Goal: Information Seeking & Learning: Check status

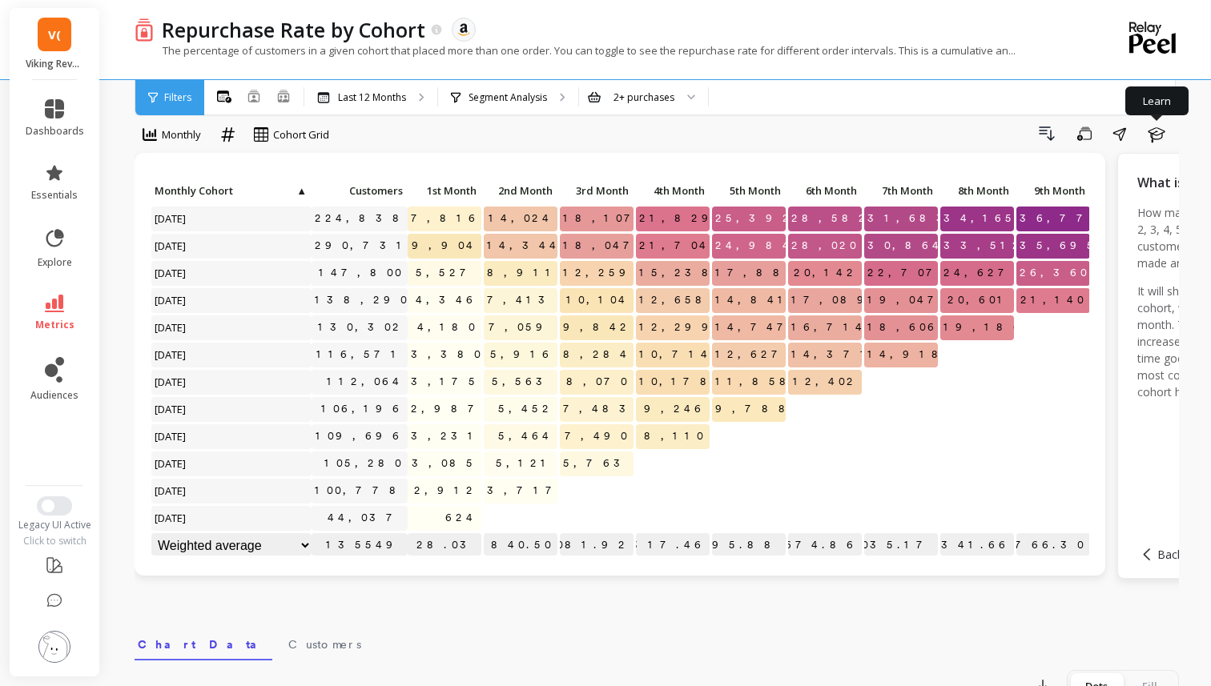
scroll to position [1, 0]
click at [43, 389] on span "audiences" at bounding box center [54, 395] width 48 height 13
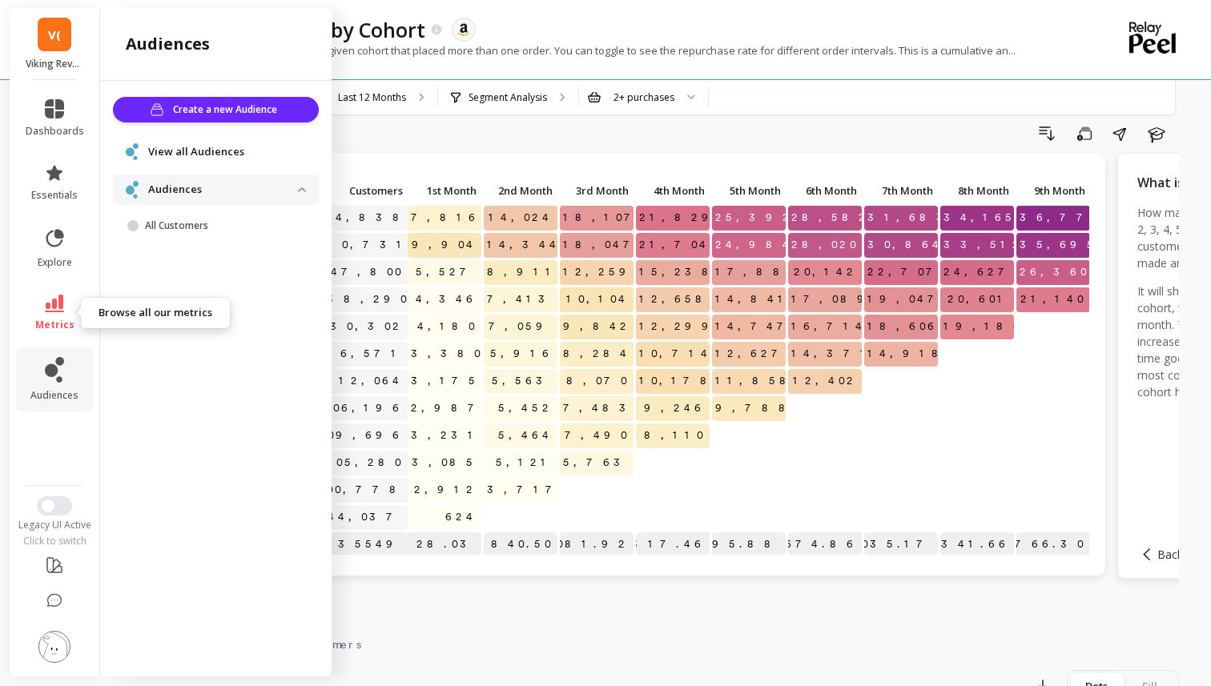
click at [55, 317] on link "metrics" at bounding box center [55, 313] width 58 height 37
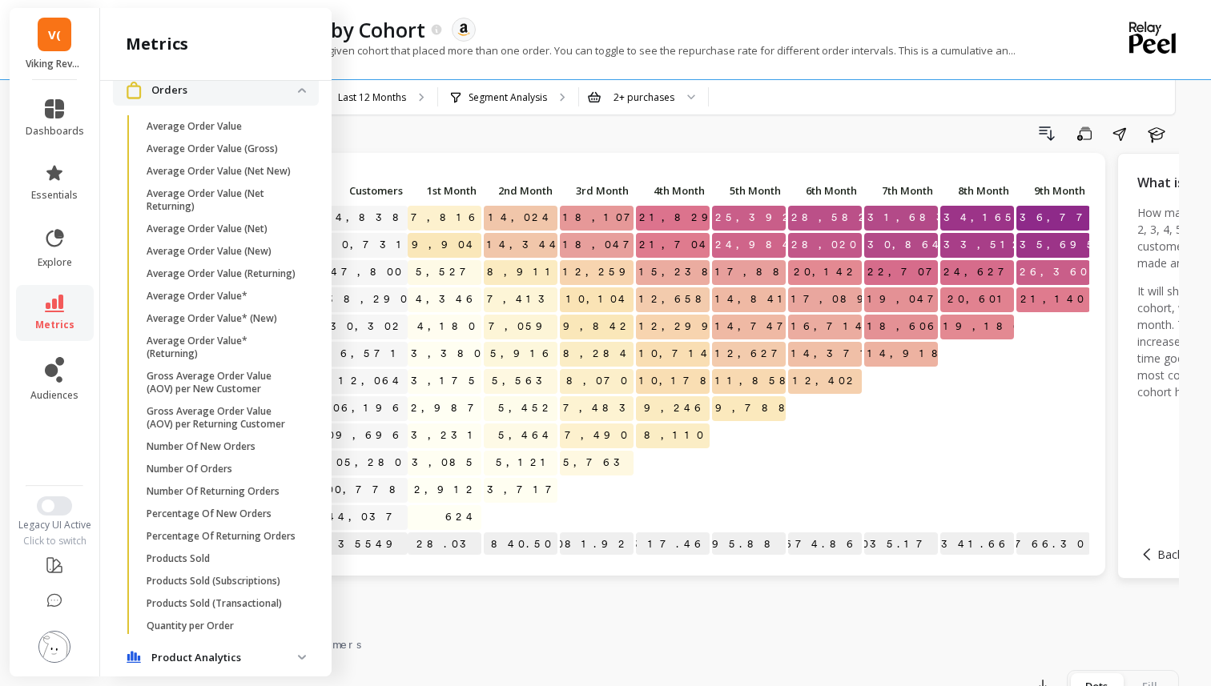
scroll to position [517, 0]
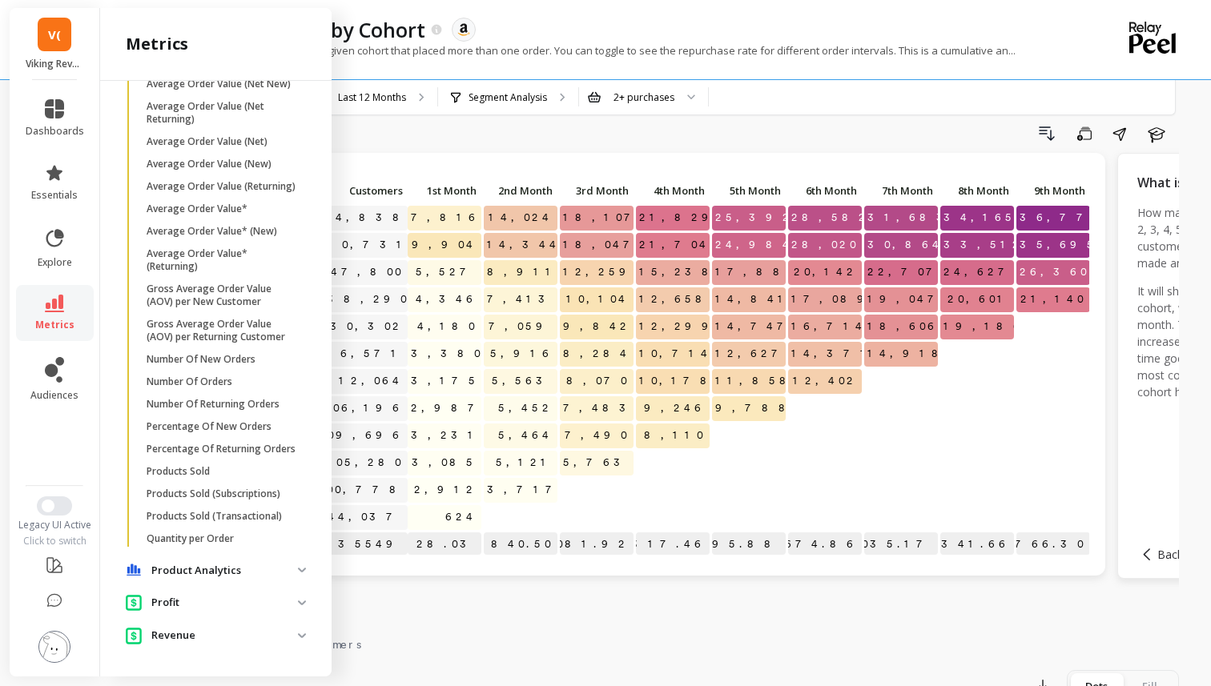
click at [54, 652] on img at bounding box center [54, 647] width 32 height 32
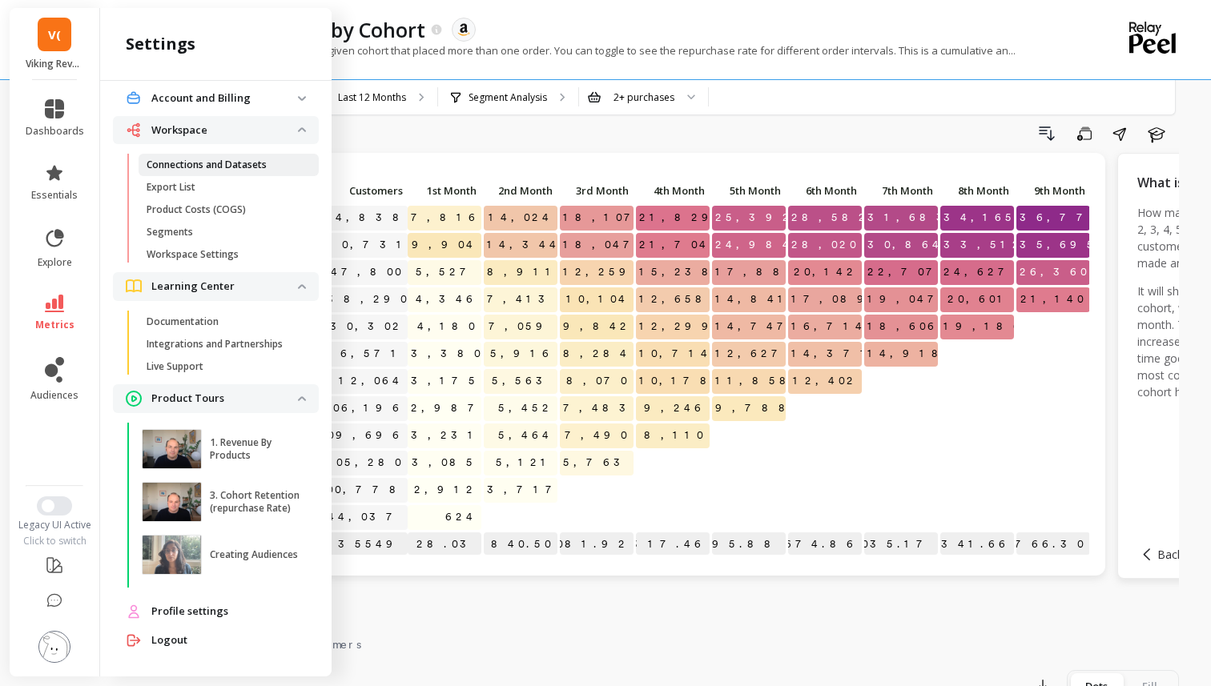
click at [209, 169] on p "Connections and Datasets" at bounding box center [207, 165] width 120 height 13
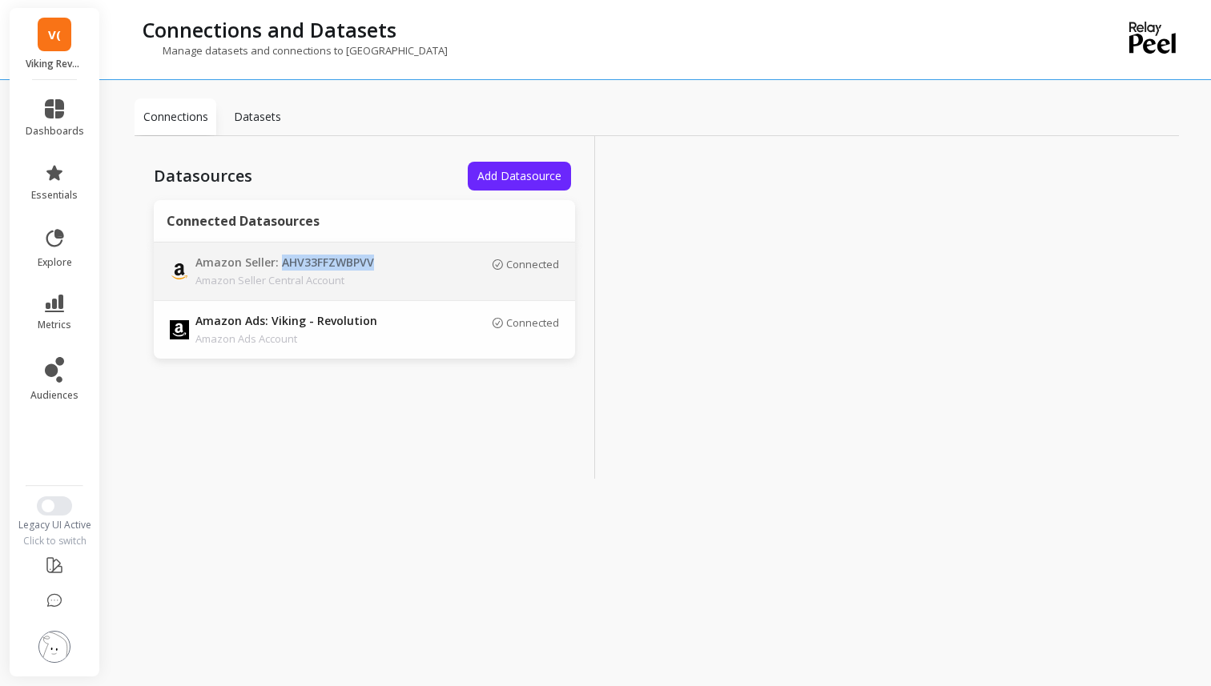
drag, startPoint x: 279, startPoint y: 263, endPoint x: 369, endPoint y: 266, distance: 89.7
click at [369, 266] on p "Amazon Seller: AHV33FFZWBPVV" at bounding box center [307, 264] width 224 height 18
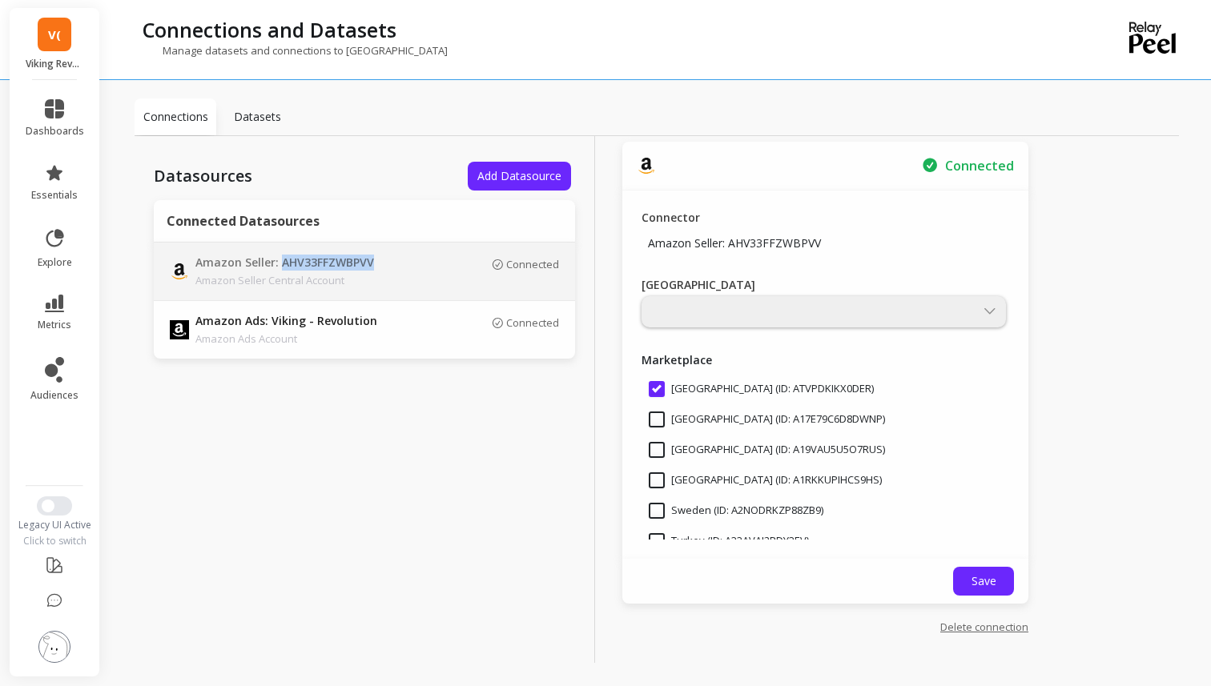
scroll to position [479, 0]
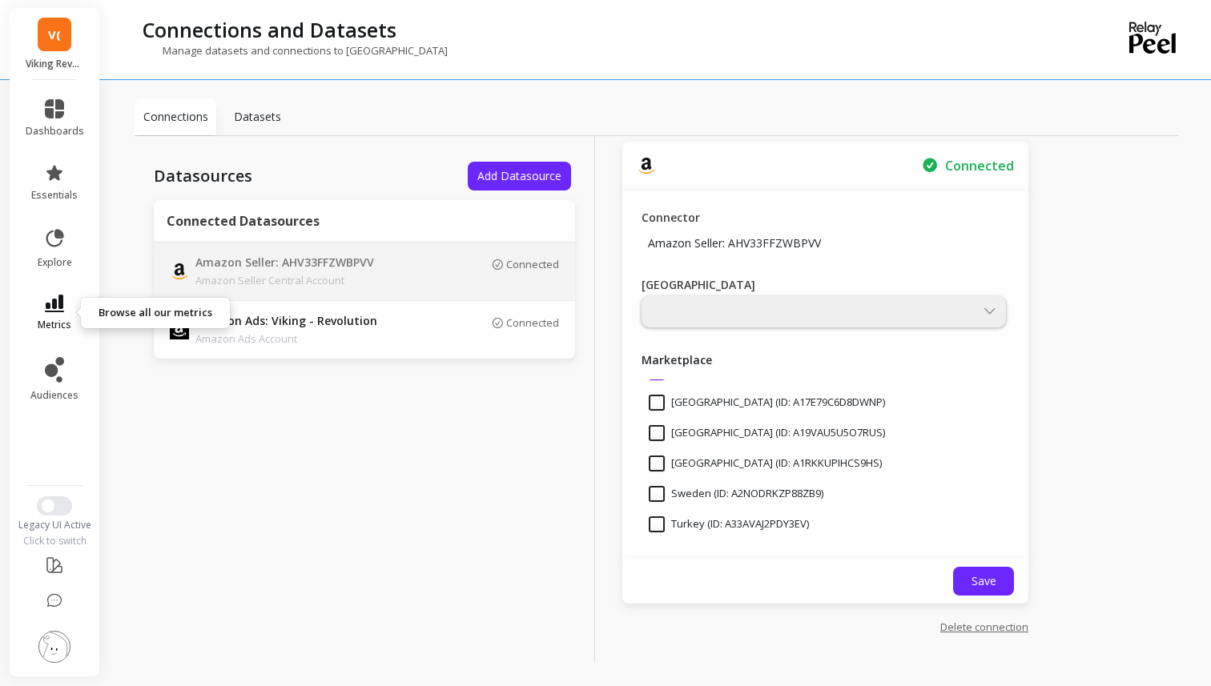
click at [56, 295] on icon at bounding box center [54, 304] width 19 height 18
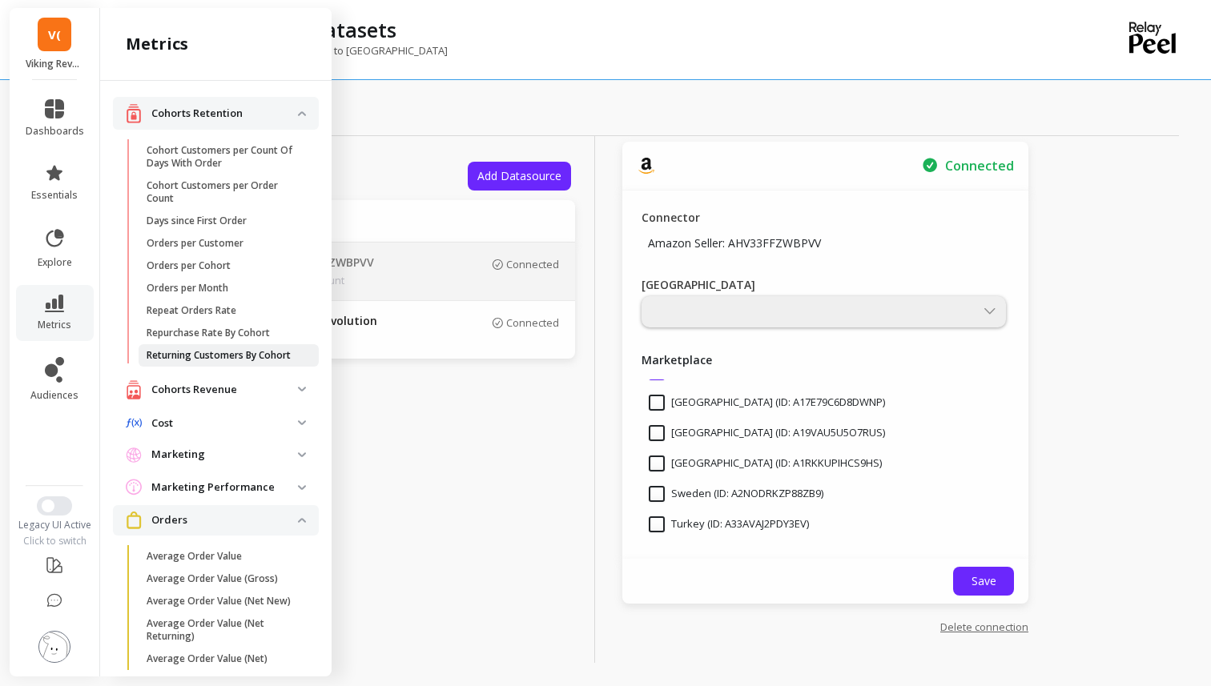
scroll to position [33, 0]
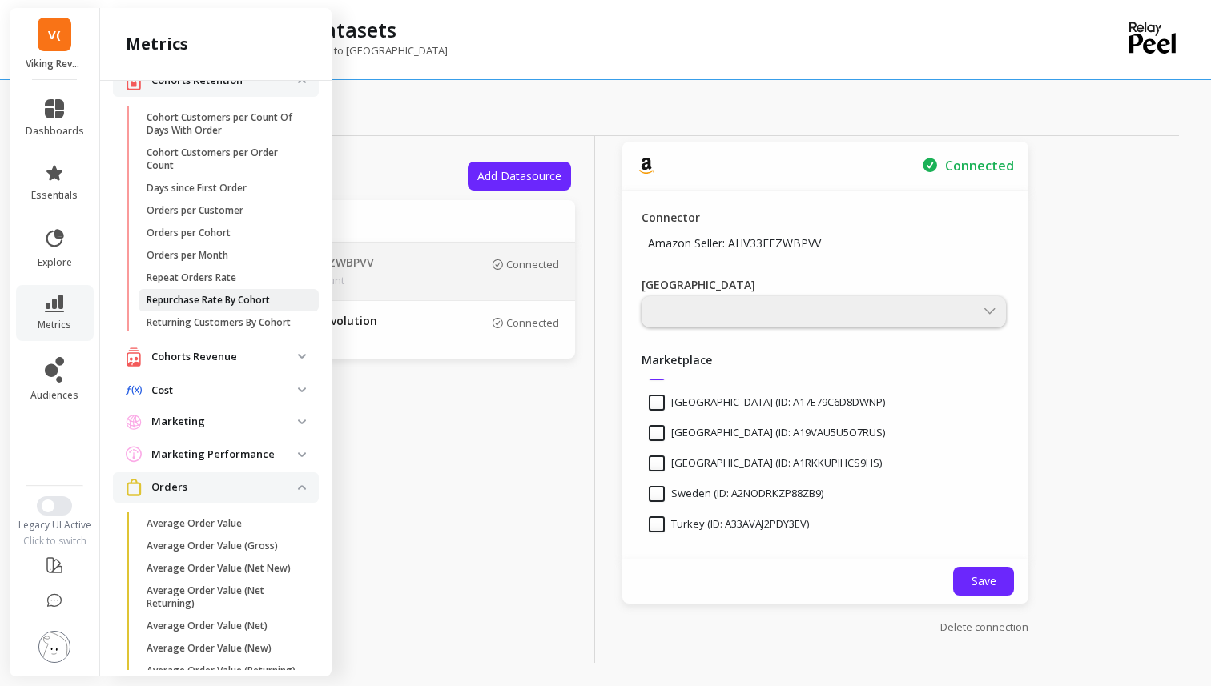
click at [207, 303] on p "Repurchase Rate By Cohort" at bounding box center [208, 300] width 123 height 13
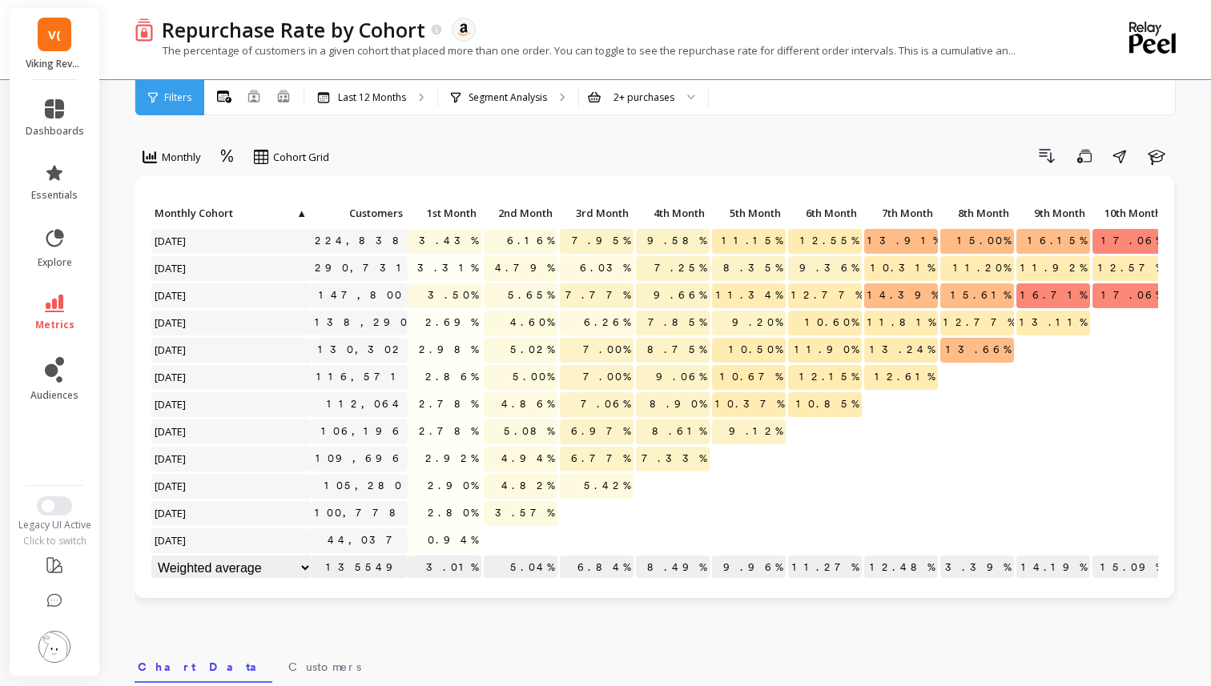
scroll to position [1, 0]
drag, startPoint x: 350, startPoint y: 240, endPoint x: 409, endPoint y: 243, distance: 59.3
click at [409, 243] on div "Click to create an audience 224,838 3.43% 6.16% 7.95% 9.58% 11.15% 12.55% 13.91…" at bounding box center [717, 391] width 1133 height 381
click at [219, 159] on div at bounding box center [227, 156] width 24 height 27
click at [261, 224] on div "Absolute" at bounding box center [271, 223] width 91 height 15
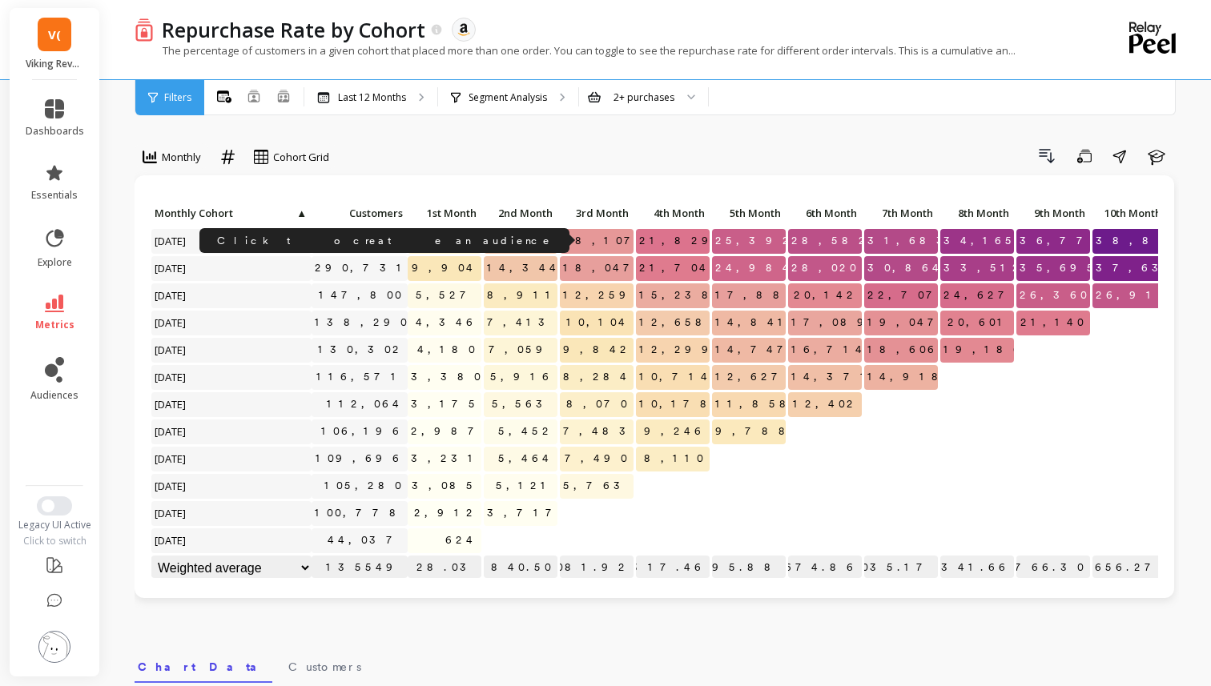
drag, startPoint x: 350, startPoint y: 243, endPoint x: 400, endPoint y: 251, distance: 51.2
click at [400, 251] on div "Click to create an audience 224,838" at bounding box center [359, 241] width 96 height 25
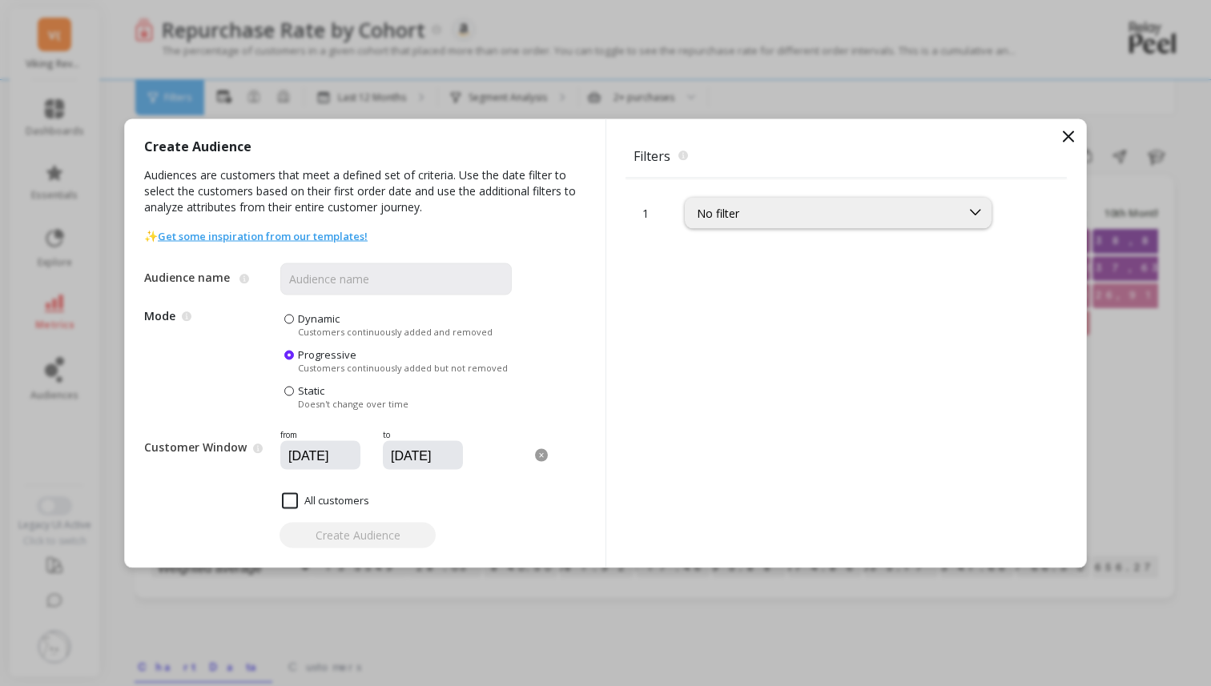
click at [1056, 127] on div "Filters The filters to select which customers should be part of the audience. 1…" at bounding box center [845, 343] width 480 height 448
click at [1066, 135] on icon at bounding box center [1068, 136] width 10 height 10
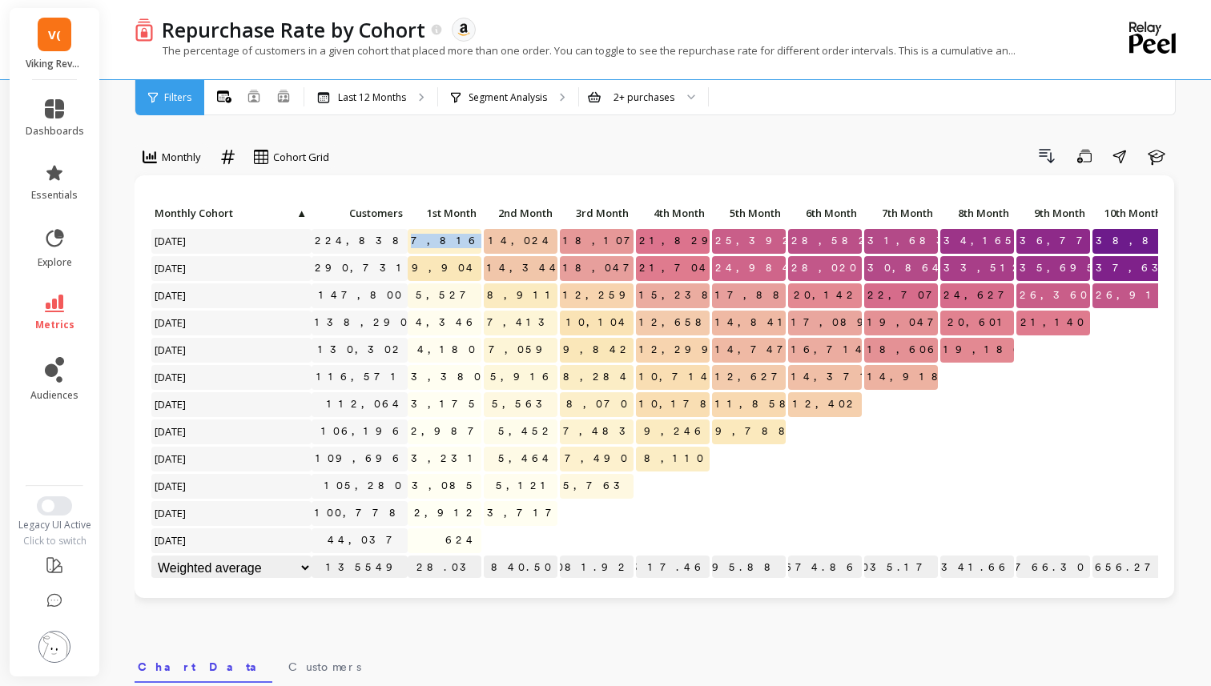
drag, startPoint x: 447, startPoint y: 240, endPoint x: 488, endPoint y: 239, distance: 40.8
click at [488, 239] on div "Click to create an audience 224,838 7,816 14,024 18,107 21,829 25,392 28,582 31…" at bounding box center [717, 392] width 1133 height 381
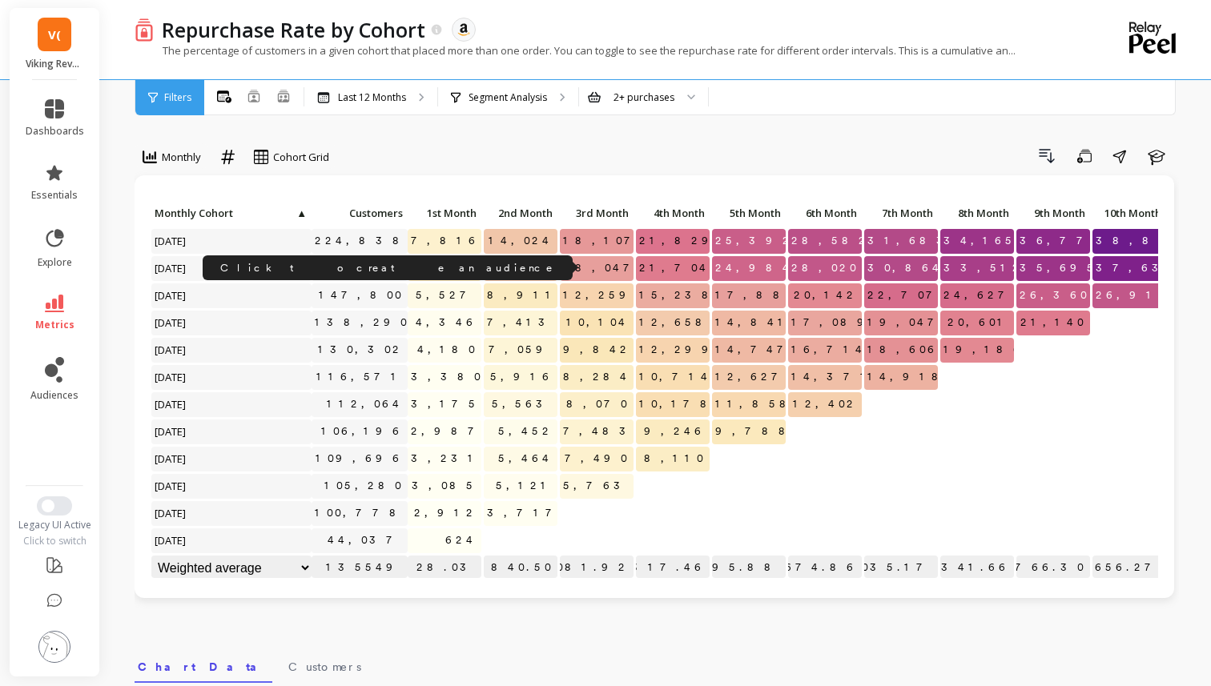
drag, startPoint x: 343, startPoint y: 263, endPoint x: 404, endPoint y: 268, distance: 61.8
click at [404, 268] on div "Click to create an audience 290,731" at bounding box center [359, 268] width 96 height 25
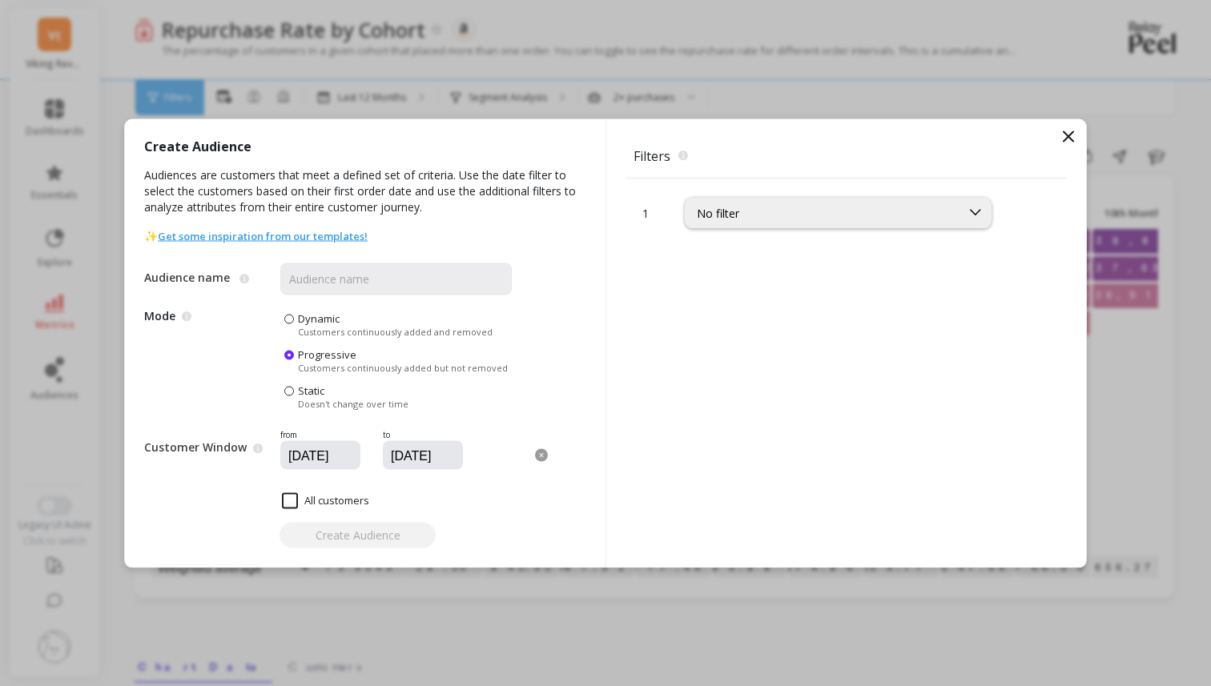
click at [1061, 138] on icon at bounding box center [1068, 136] width 19 height 19
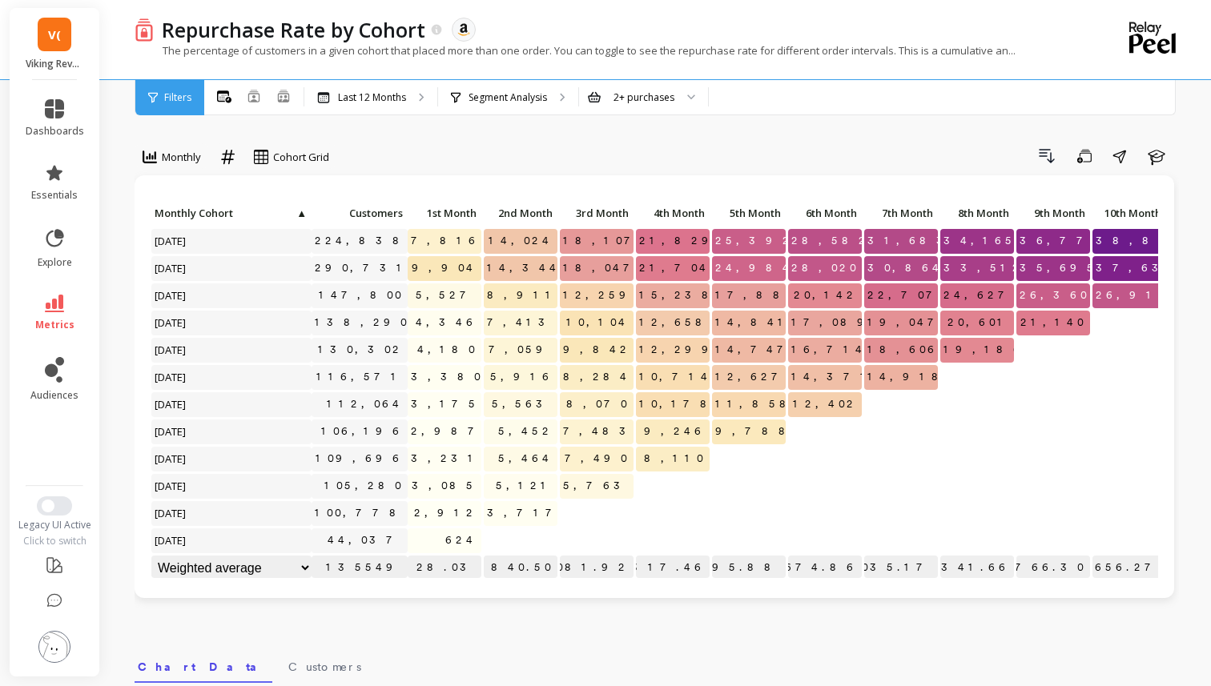
scroll to position [1, 0]
click at [57, 300] on icon at bounding box center [54, 304] width 19 height 18
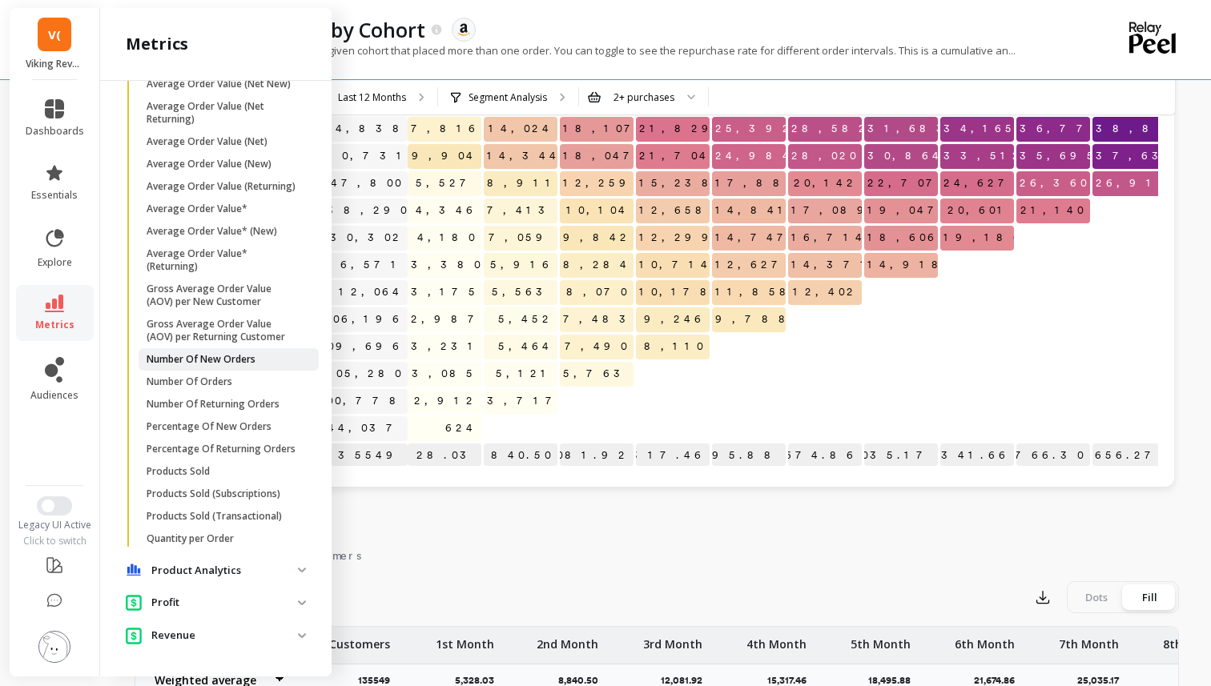
scroll to position [114, 0]
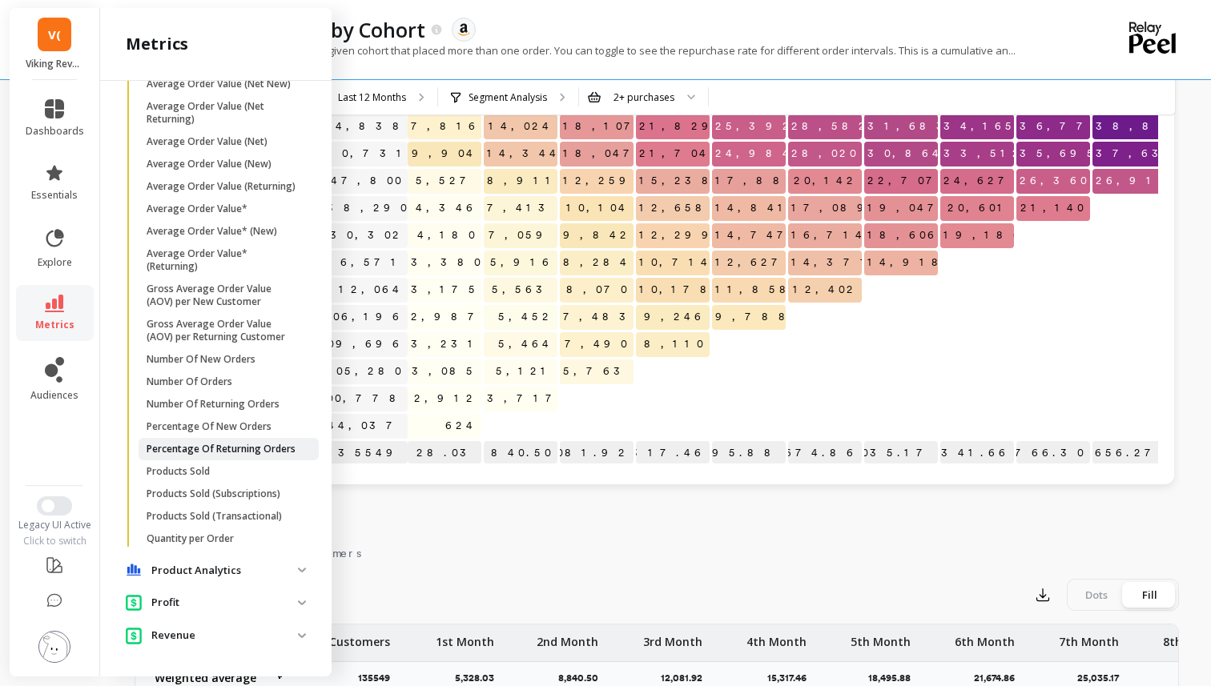
click at [220, 451] on p "Percentage Of Returning Orders" at bounding box center [221, 449] width 149 height 13
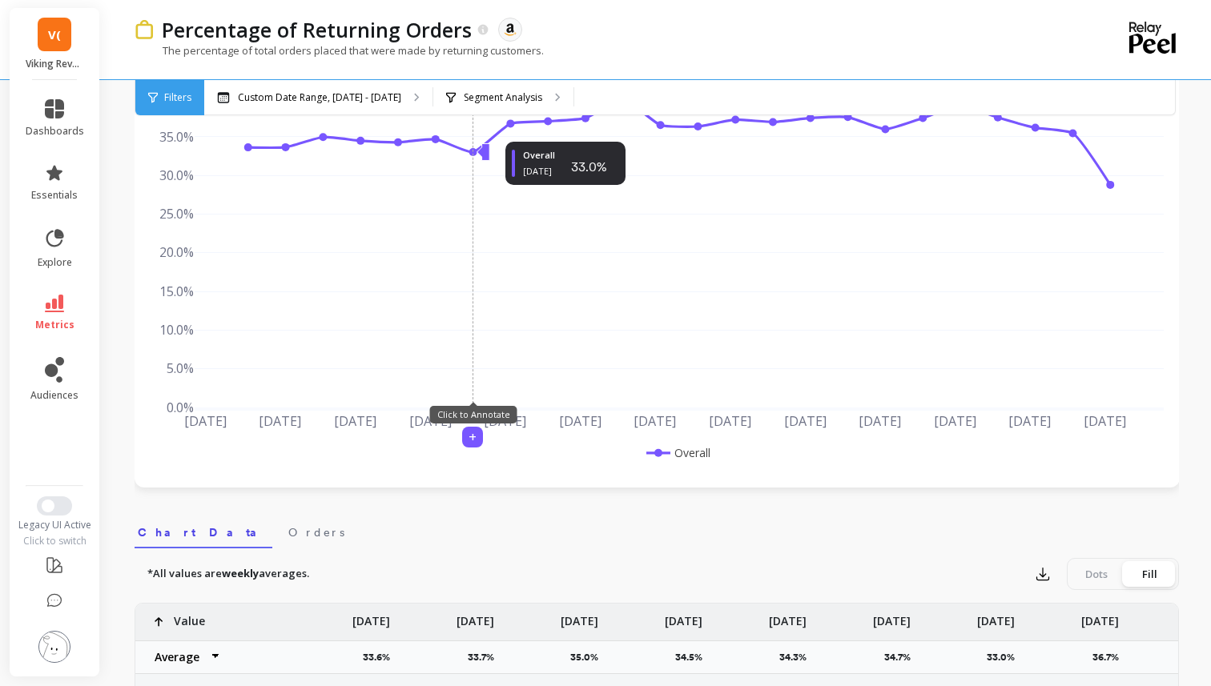
scroll to position [98, 0]
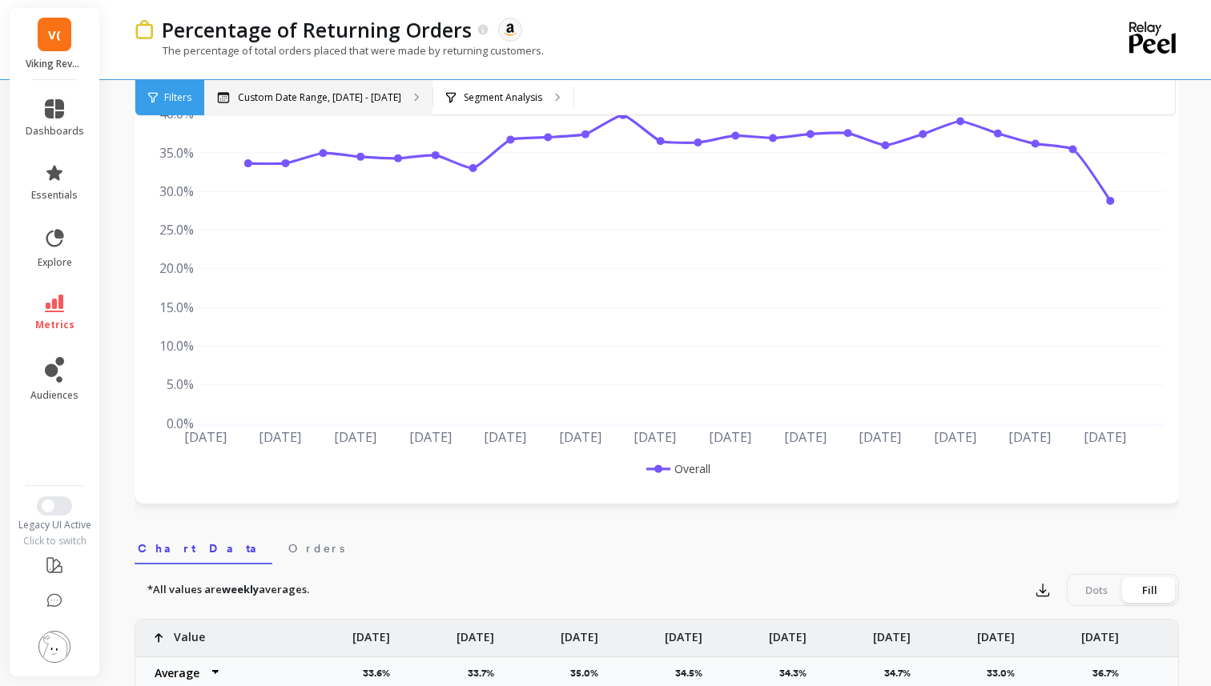
click at [379, 82] on div "Custom Date Range, [DATE] - [DATE]" at bounding box center [318, 97] width 228 height 35
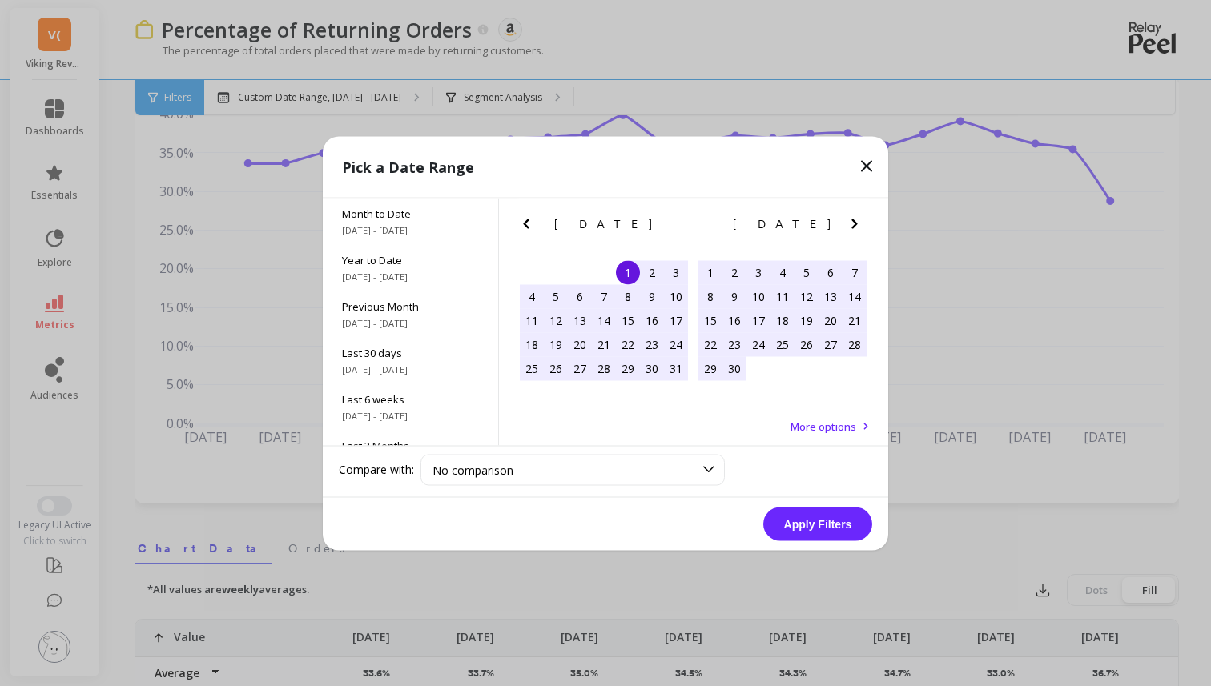
click at [530, 216] on icon "Previous Month" at bounding box center [525, 223] width 19 height 19
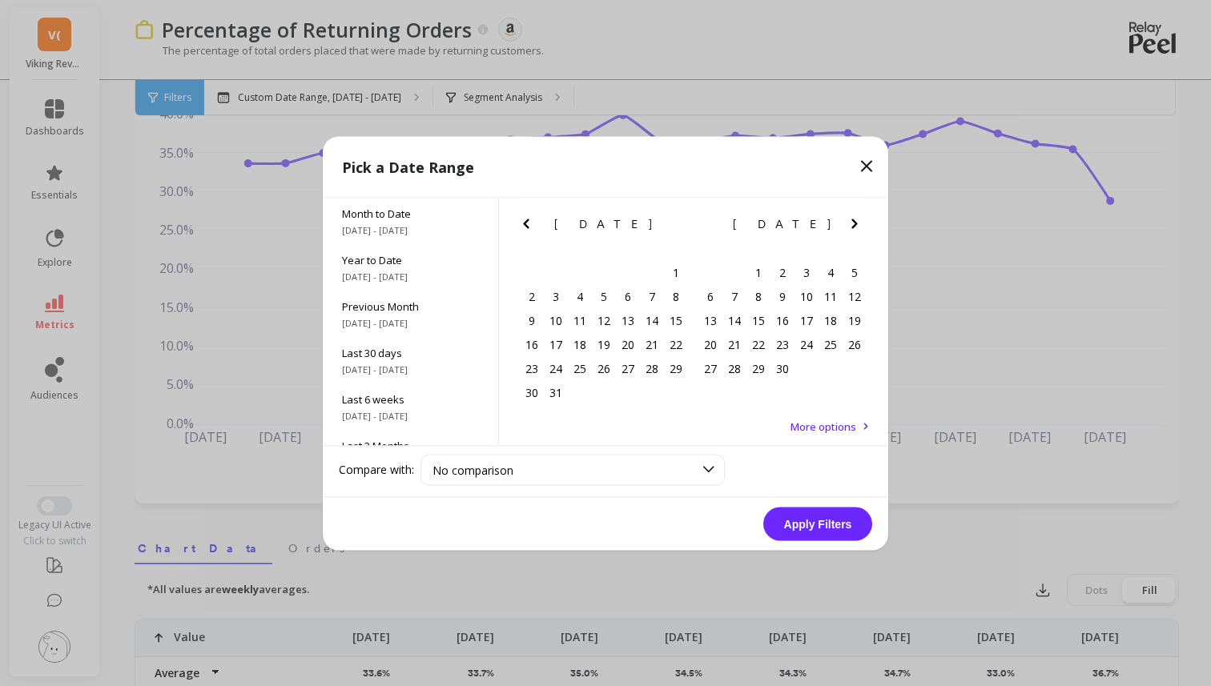
click at [530, 216] on icon "Previous Month" at bounding box center [525, 223] width 19 height 19
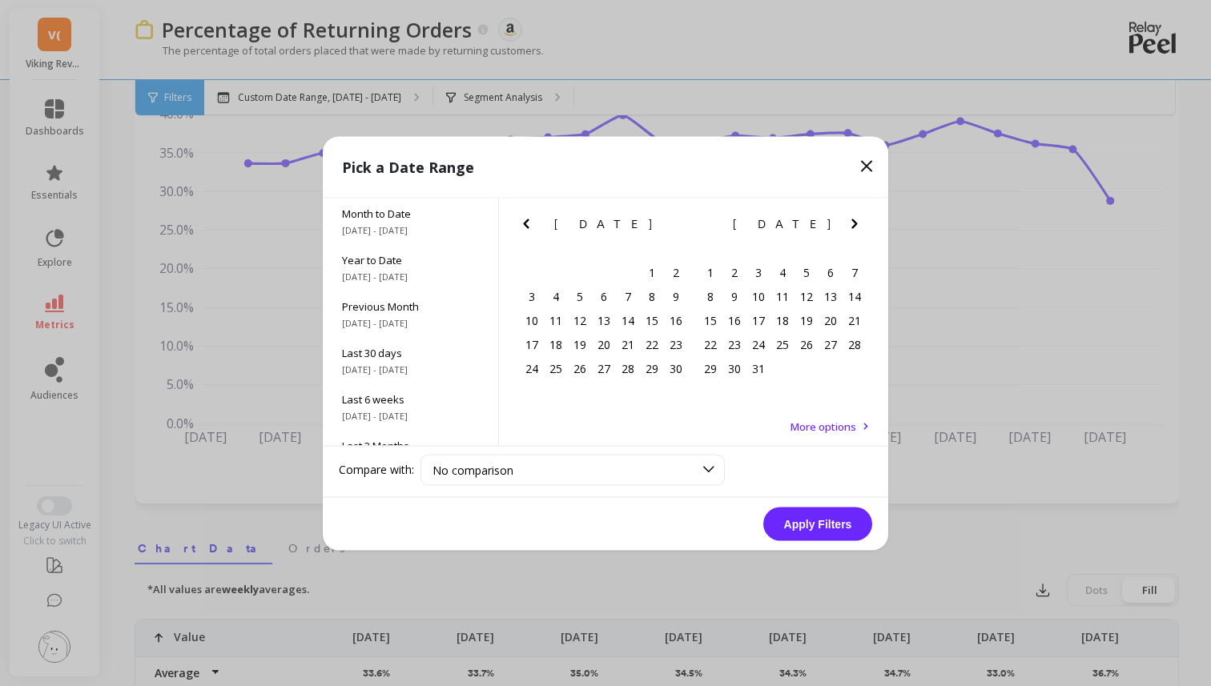
click at [530, 216] on icon "Previous Month" at bounding box center [525, 223] width 19 height 19
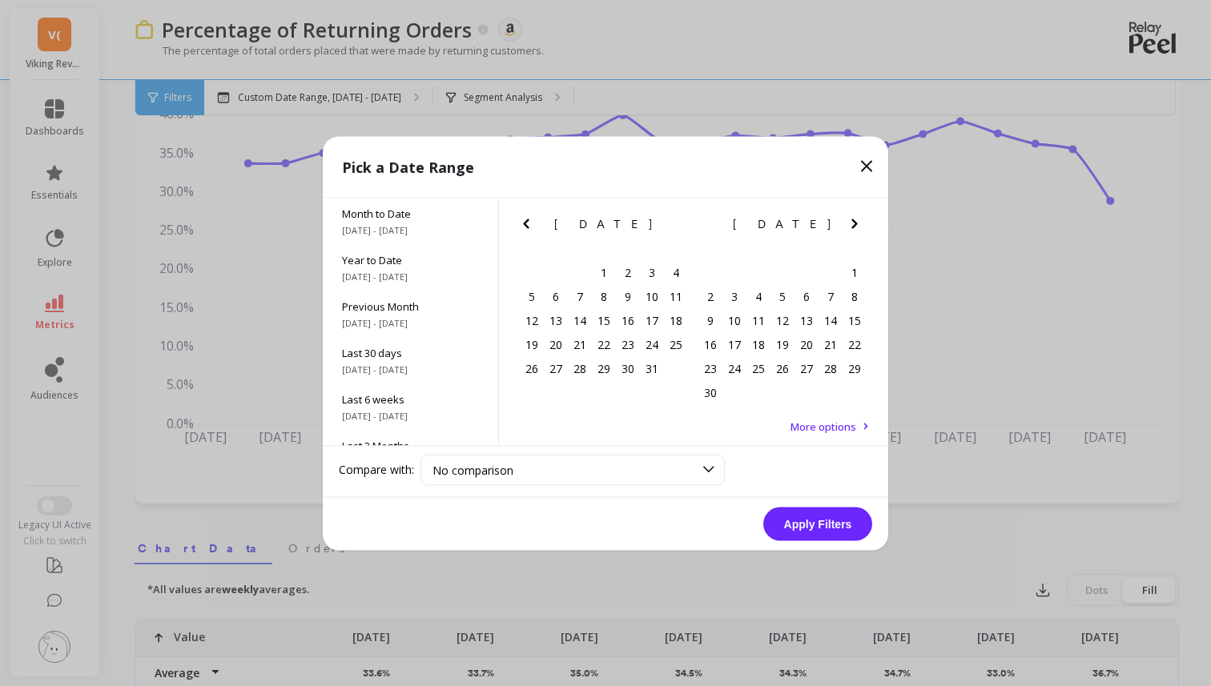
click at [530, 216] on icon "Previous Month" at bounding box center [525, 223] width 19 height 19
click at [528, 228] on icon "Previous Month" at bounding box center [525, 223] width 19 height 19
click at [555, 271] on div "1" at bounding box center [556, 272] width 24 height 24
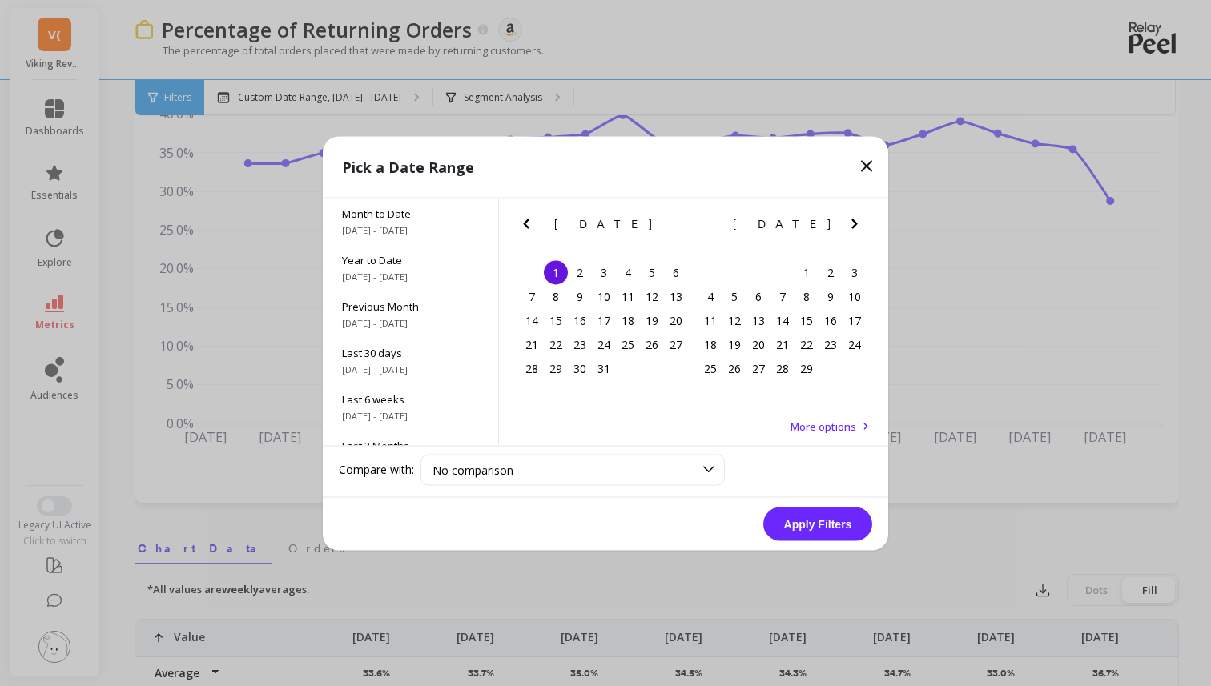
click at [847, 226] on icon "Next Month" at bounding box center [854, 223] width 19 height 19
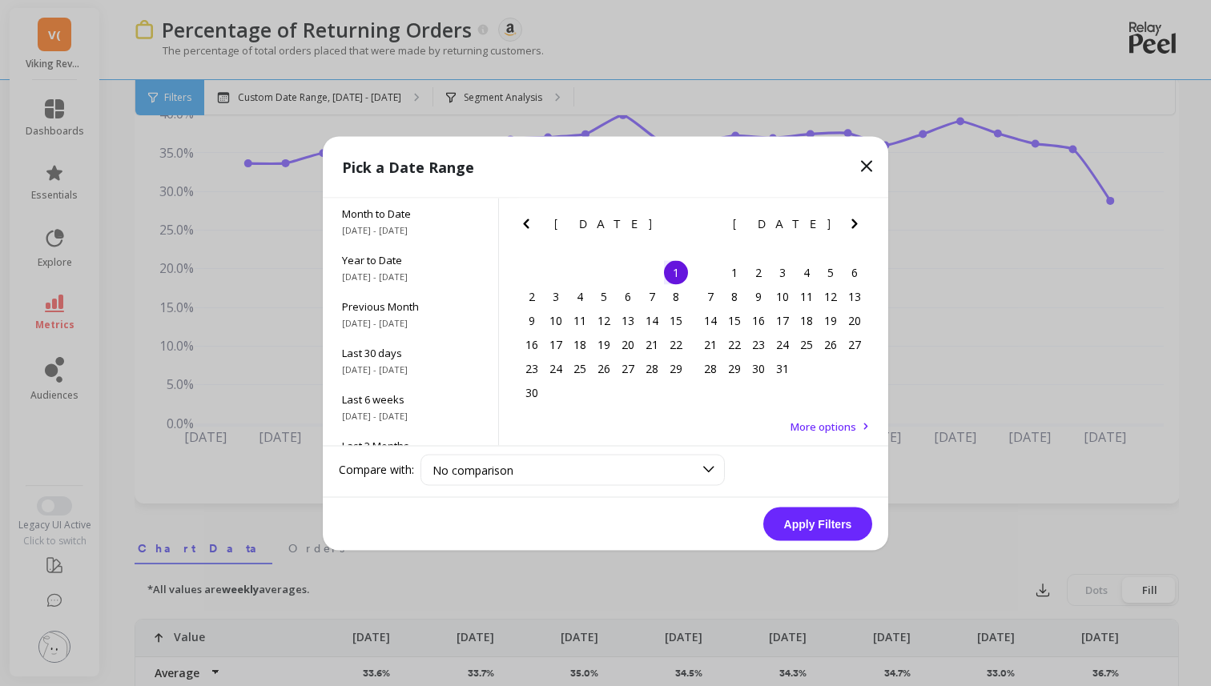
click at [847, 226] on icon "Next Month" at bounding box center [854, 223] width 19 height 19
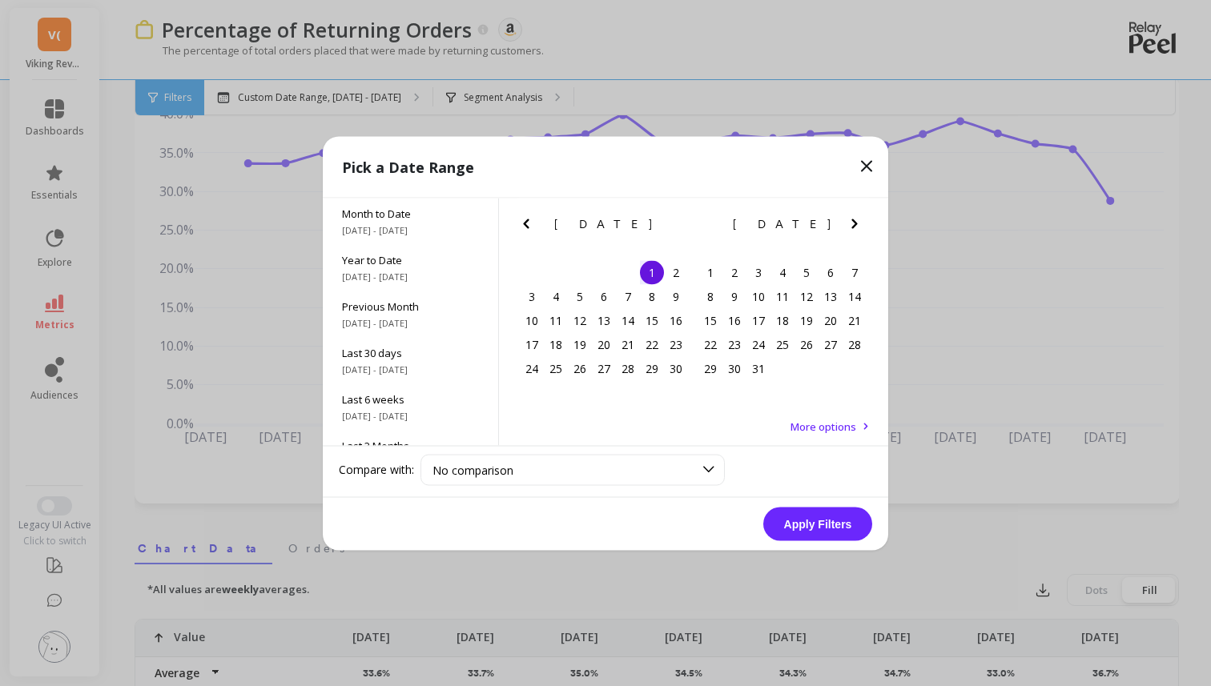
click at [847, 226] on icon "Next Month" at bounding box center [854, 223] width 19 height 19
click at [852, 223] on icon "Next Month" at bounding box center [854, 223] width 19 height 19
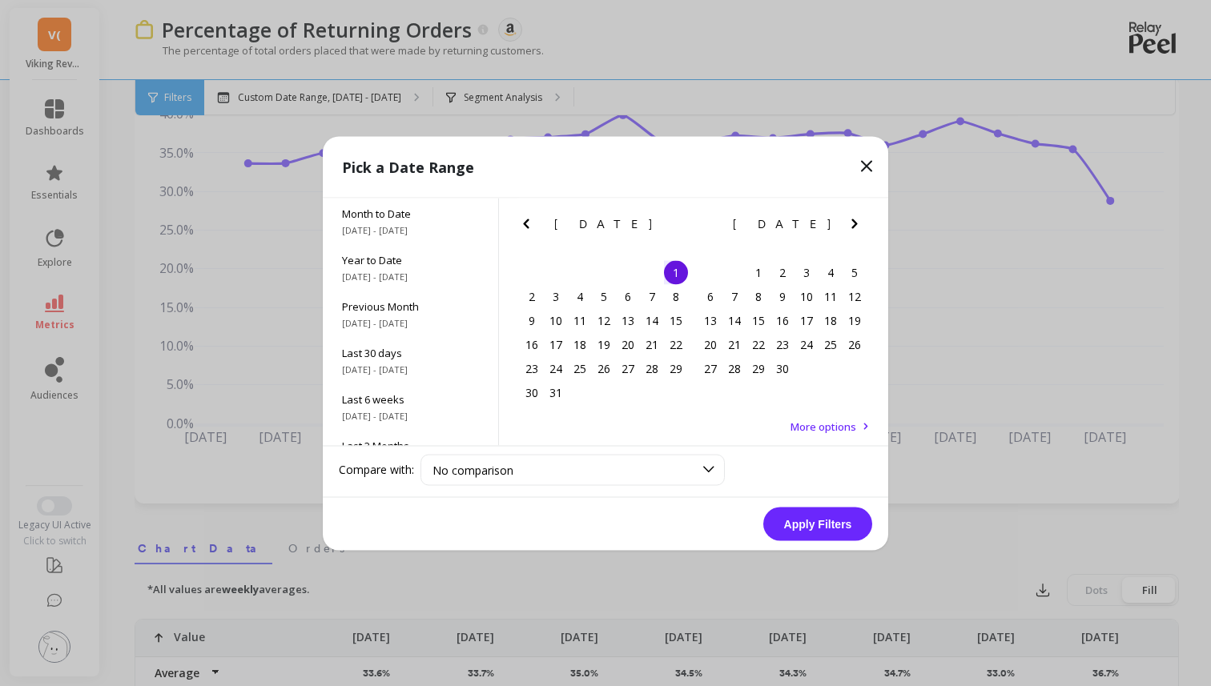
click at [852, 223] on icon "Next Month" at bounding box center [854, 223] width 19 height 19
click at [850, 231] on icon "Next Month" at bounding box center [854, 223] width 19 height 19
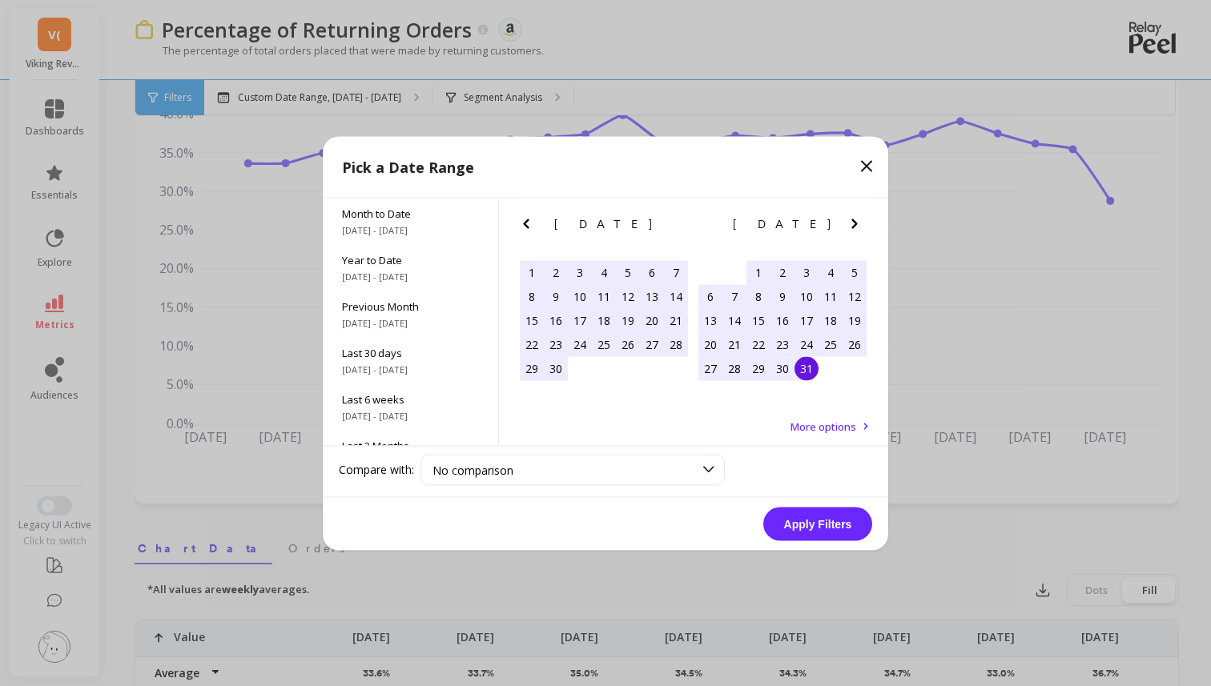
click at [814, 364] on div "31" at bounding box center [806, 368] width 24 height 24
click at [843, 526] on button "Apply Filters" at bounding box center [817, 524] width 109 height 34
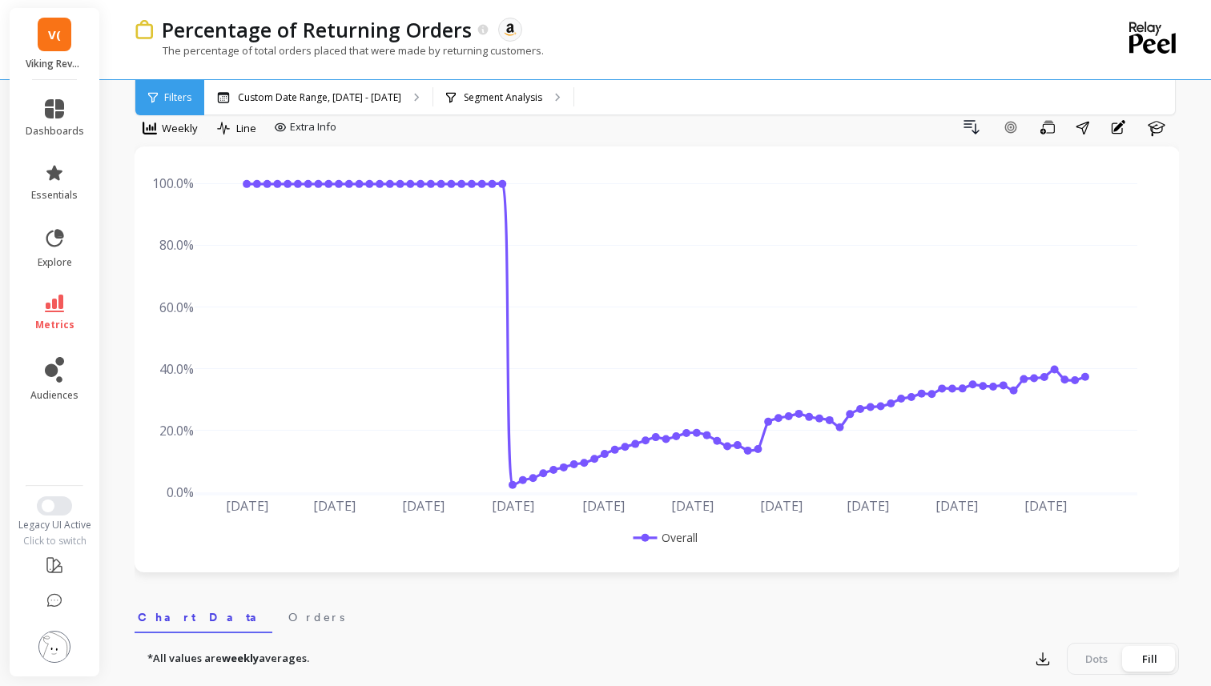
scroll to position [27, 0]
click at [57, 319] on span "metrics" at bounding box center [54, 325] width 39 height 13
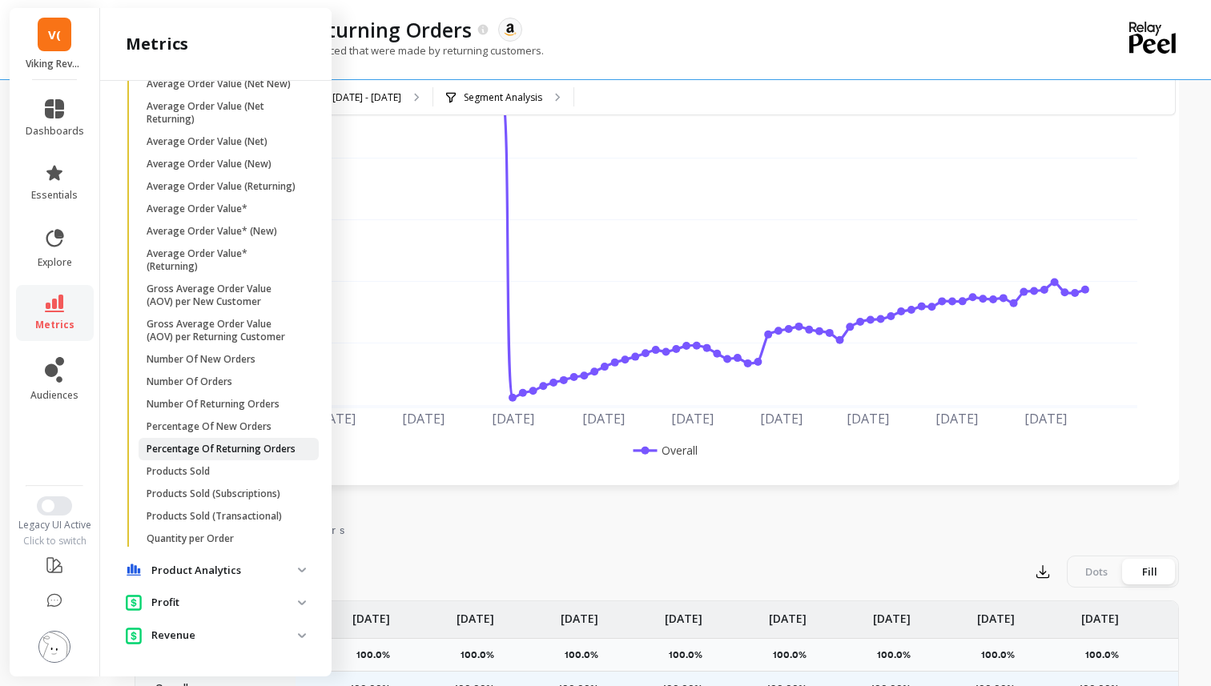
scroll to position [122, 0]
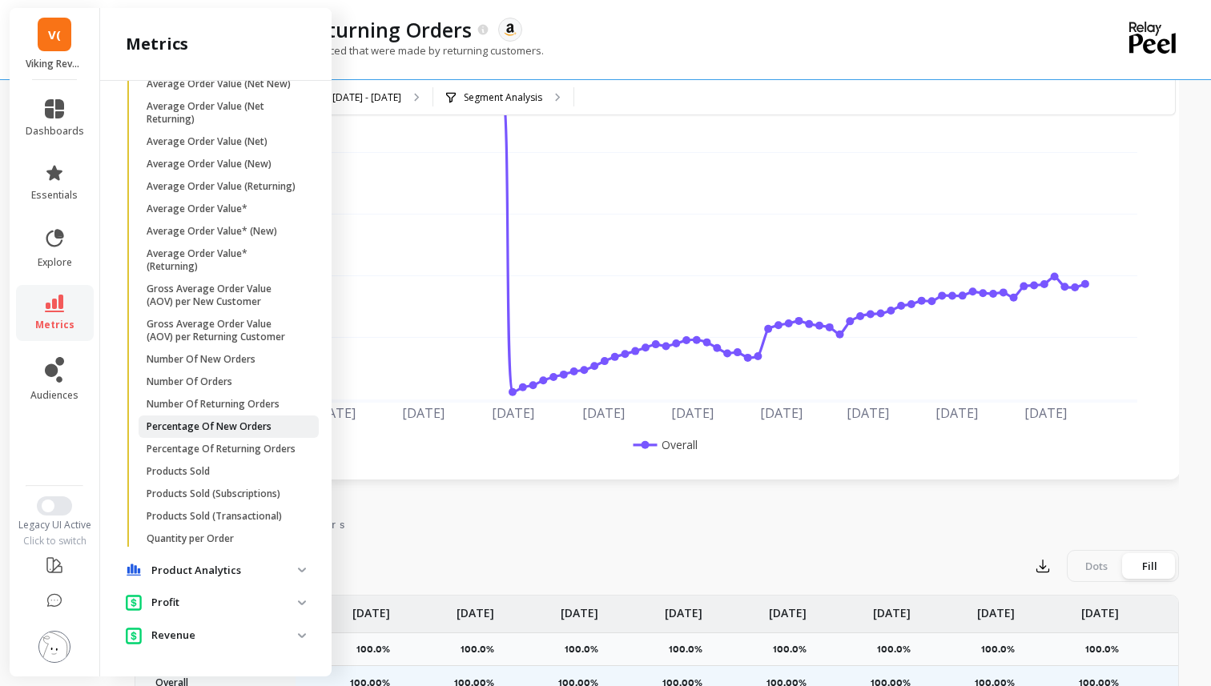
click at [252, 428] on p "Percentage Of New Orders" at bounding box center [209, 426] width 125 height 13
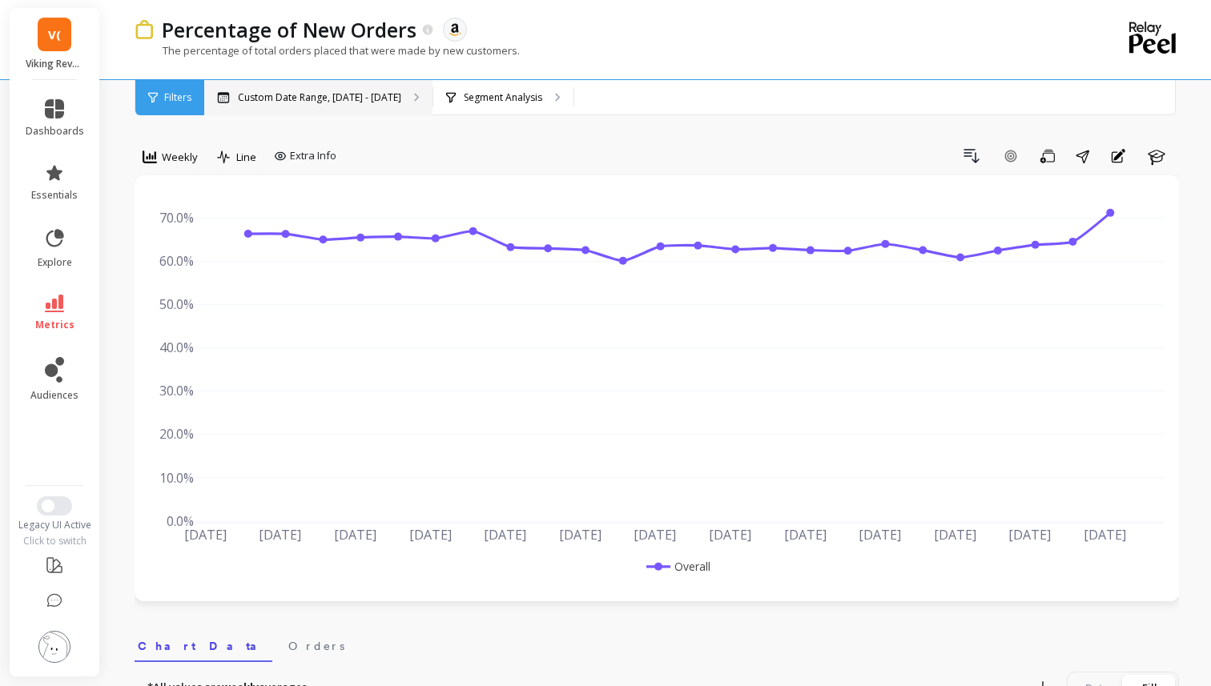
click at [347, 111] on div "Custom Date Range, [DATE] - [DATE]" at bounding box center [318, 97] width 228 height 35
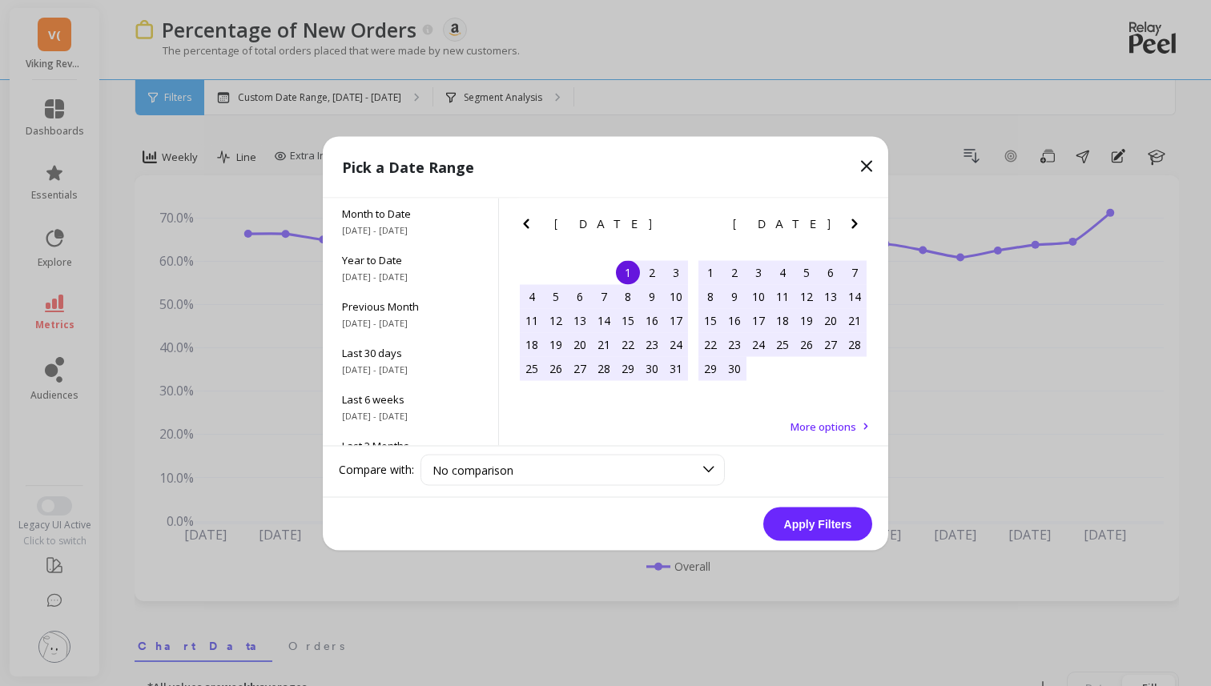
click at [512, 232] on div "[DATE] Su Mo Tu We Th Fr Sa 27 28 29 30 1 2 3 4 5 6 7 8 9 10 11 12 13 14 15 16 …" at bounding box center [693, 294] width 389 height 193
click at [529, 223] on icon "Previous Month" at bounding box center [525, 223] width 19 height 19
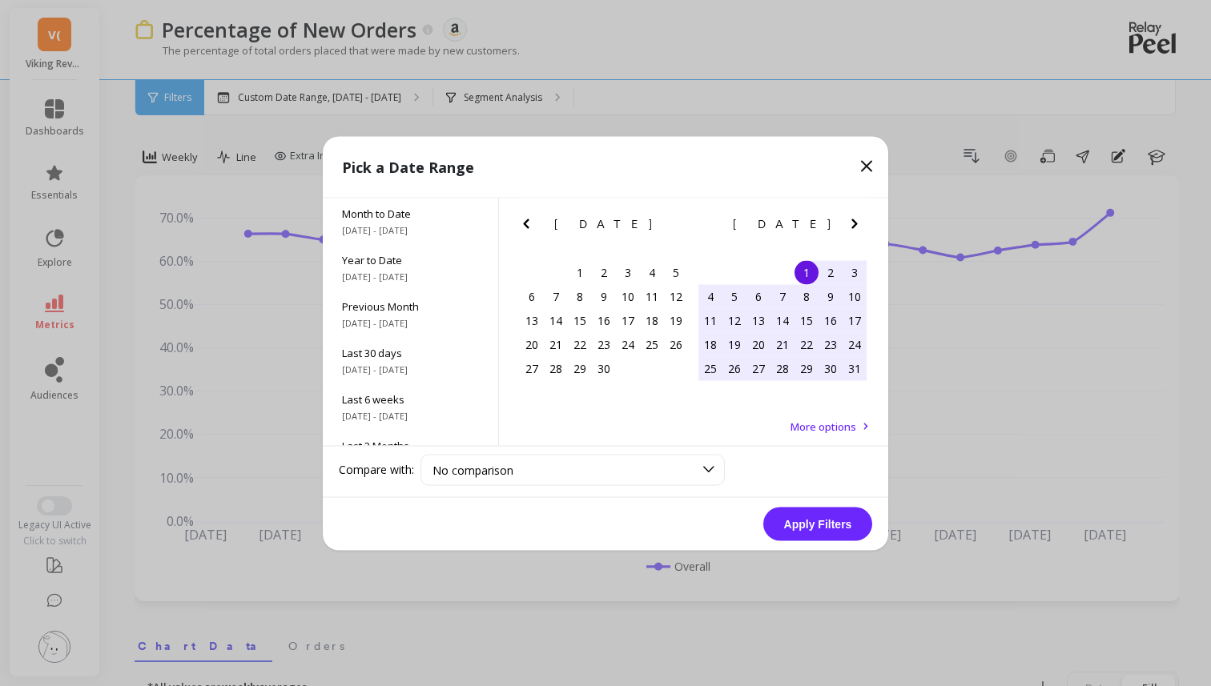
click at [529, 223] on icon "Previous Month" at bounding box center [525, 223] width 19 height 19
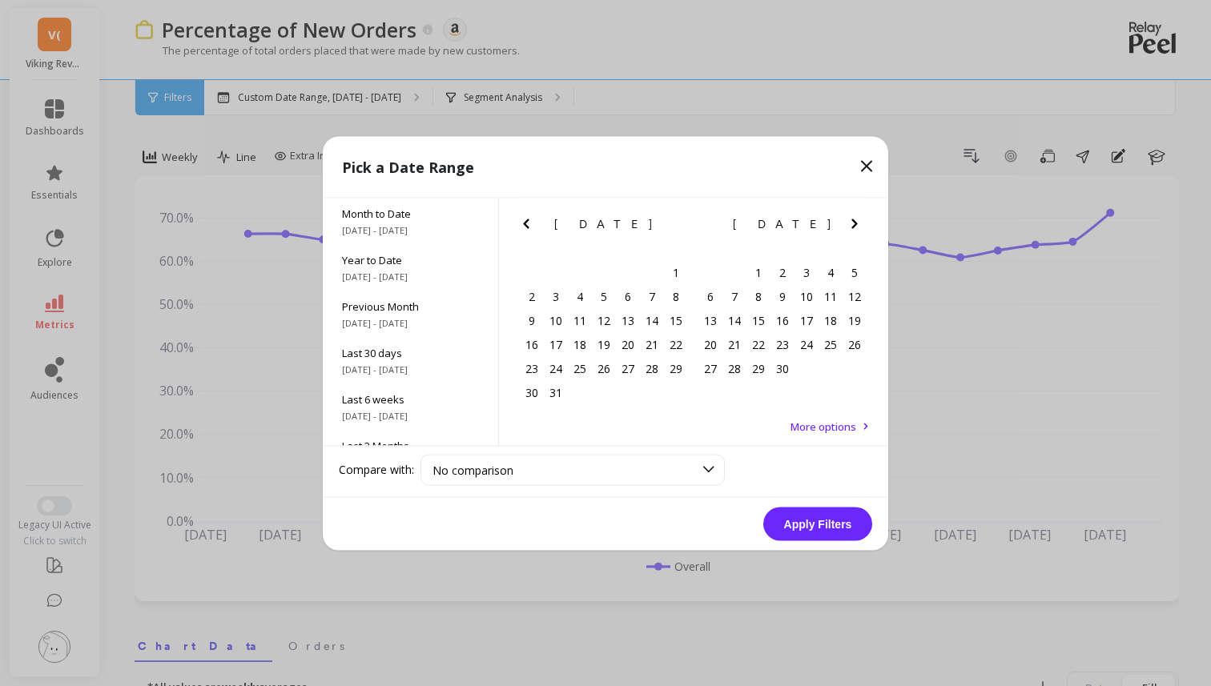
click at [529, 223] on icon "Previous Month" at bounding box center [525, 223] width 19 height 19
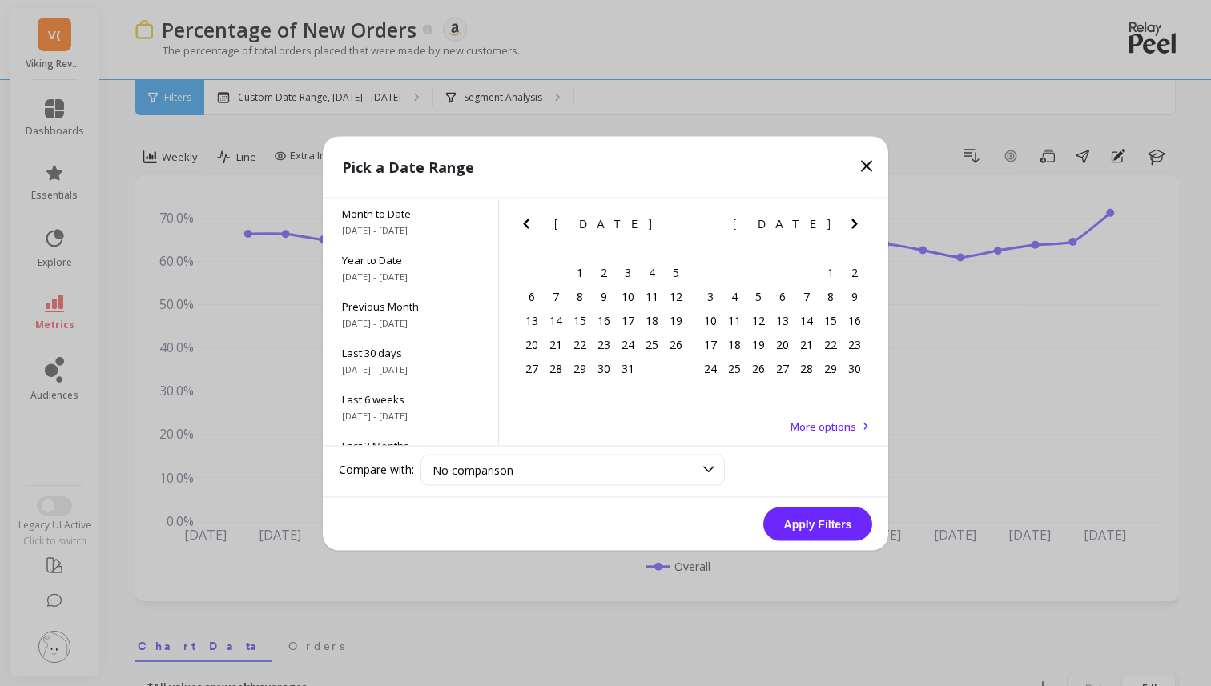
click at [529, 223] on icon "Previous Month" at bounding box center [525, 223] width 19 height 19
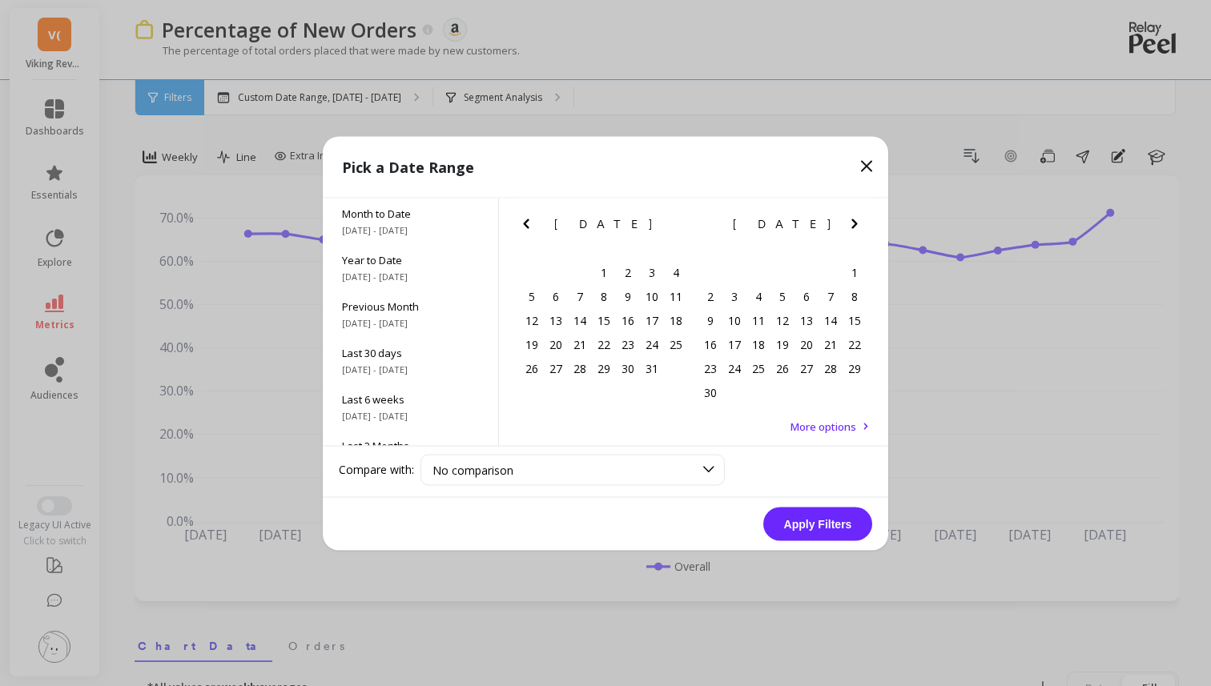
click at [529, 223] on icon "Previous Month" at bounding box center [525, 223] width 19 height 19
click at [557, 268] on div "1" at bounding box center [556, 272] width 24 height 24
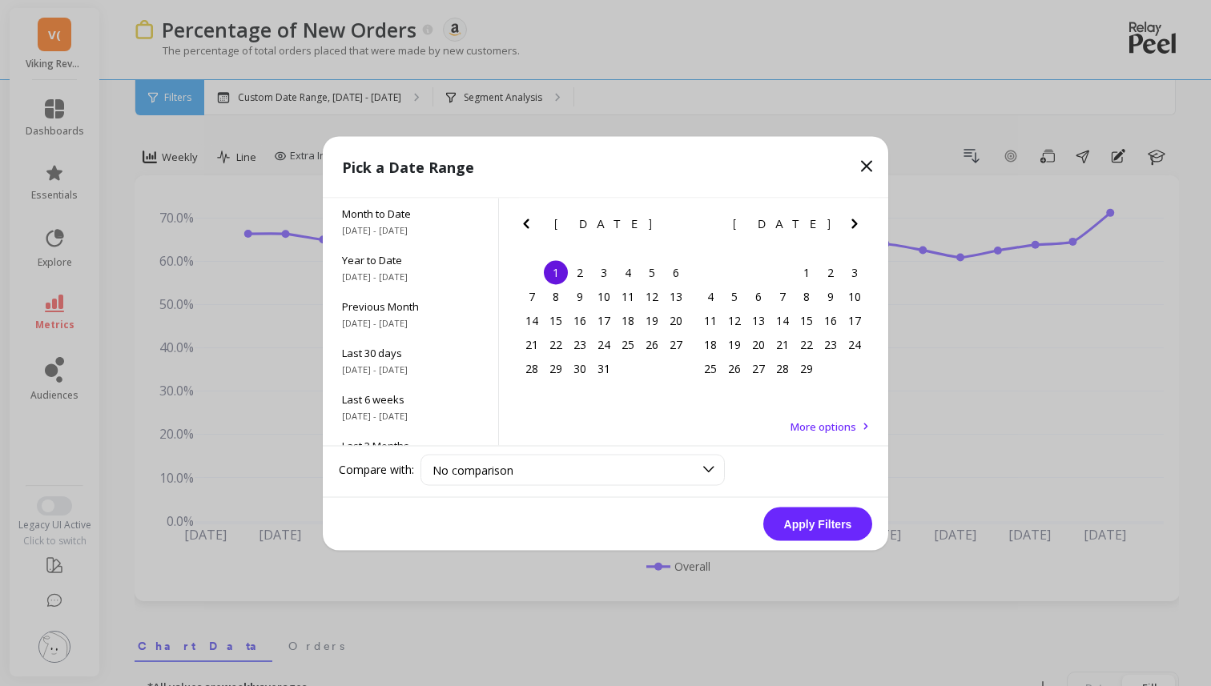
click at [862, 220] on icon "Next Month" at bounding box center [854, 223] width 19 height 19
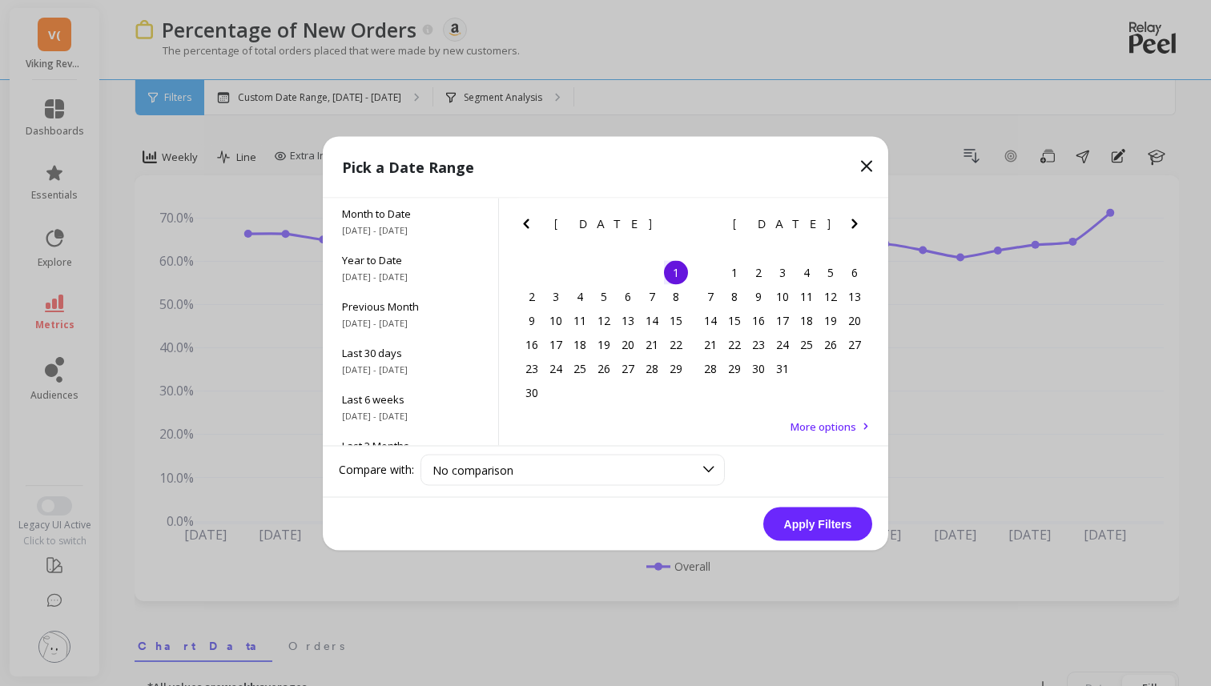
click at [862, 220] on icon "Next Month" at bounding box center [854, 223] width 19 height 19
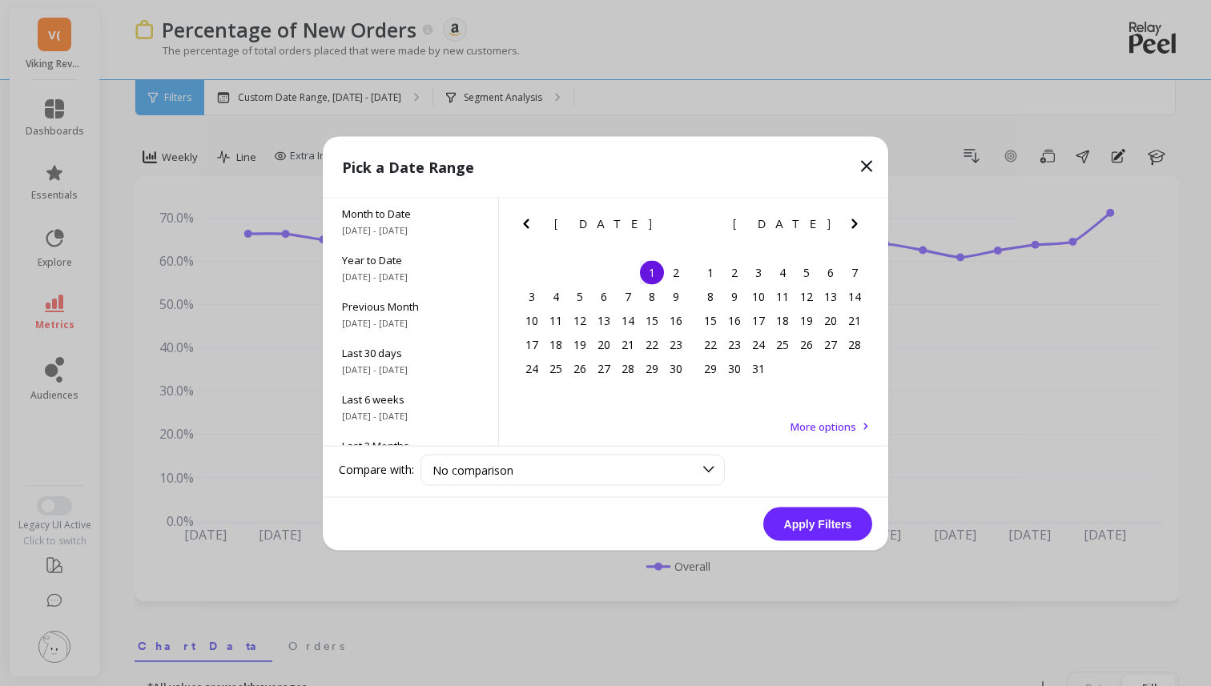
click at [853, 219] on icon "Next Month" at bounding box center [854, 223] width 19 height 19
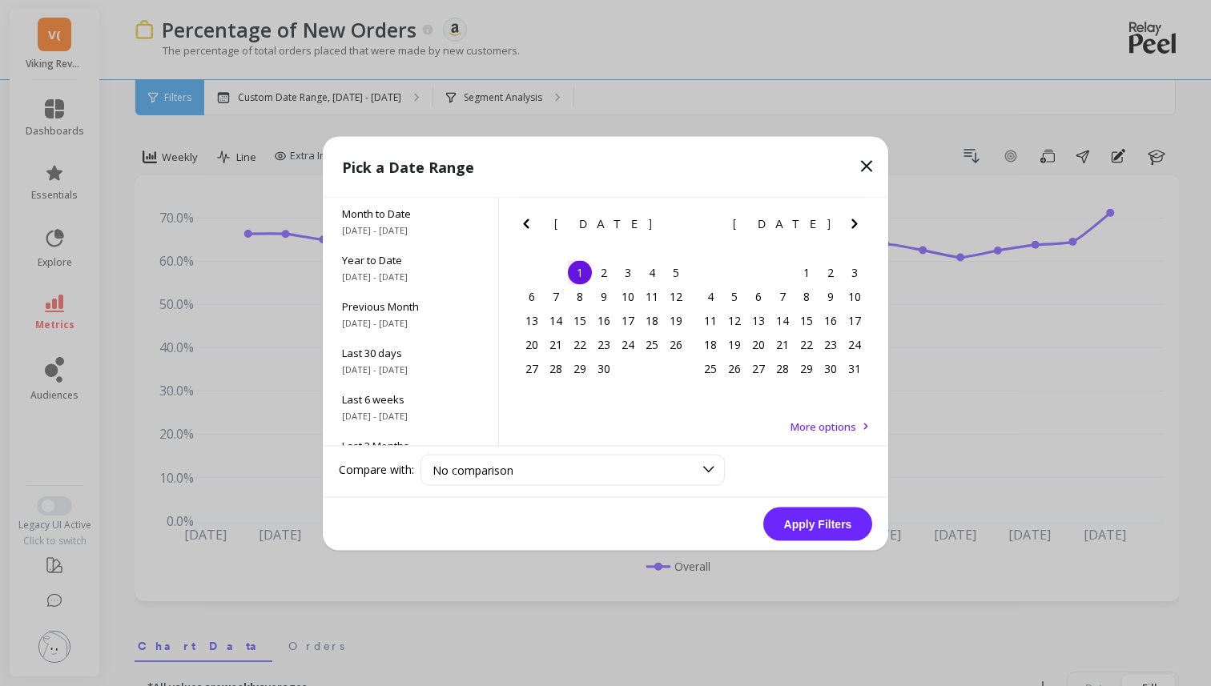
click at [853, 219] on icon "Next Month" at bounding box center [854, 223] width 19 height 19
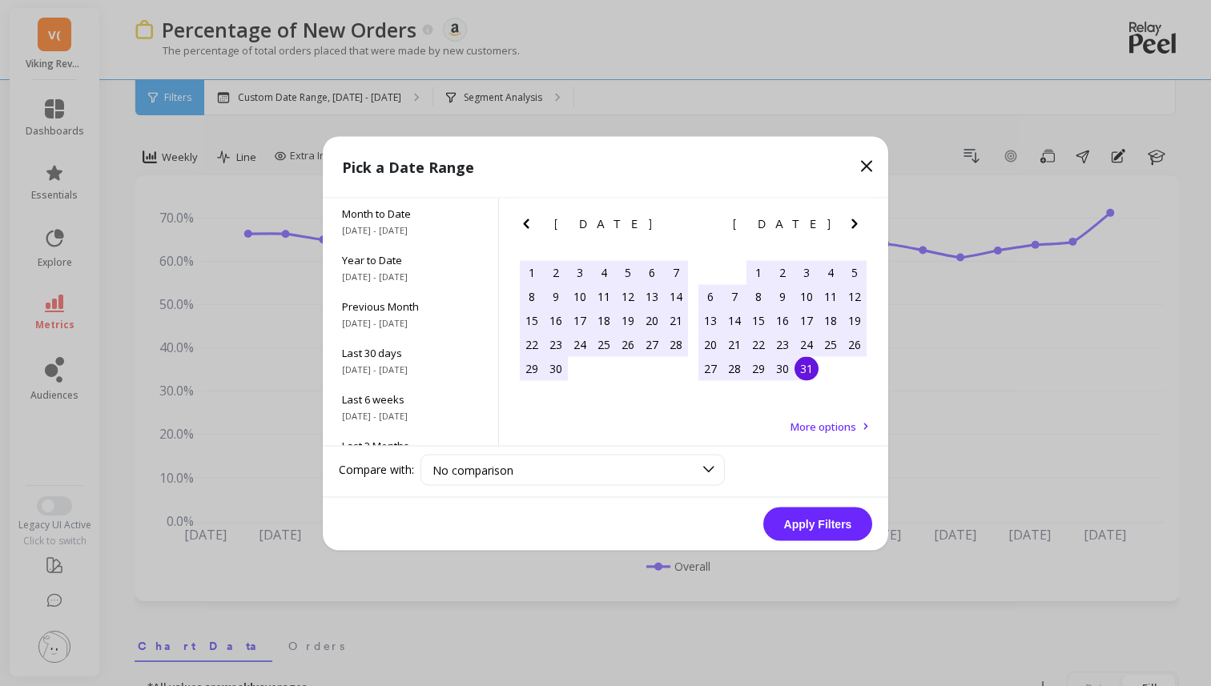
click at [805, 372] on div "31" at bounding box center [806, 368] width 24 height 24
click at [827, 516] on button "Apply Filters" at bounding box center [817, 524] width 109 height 34
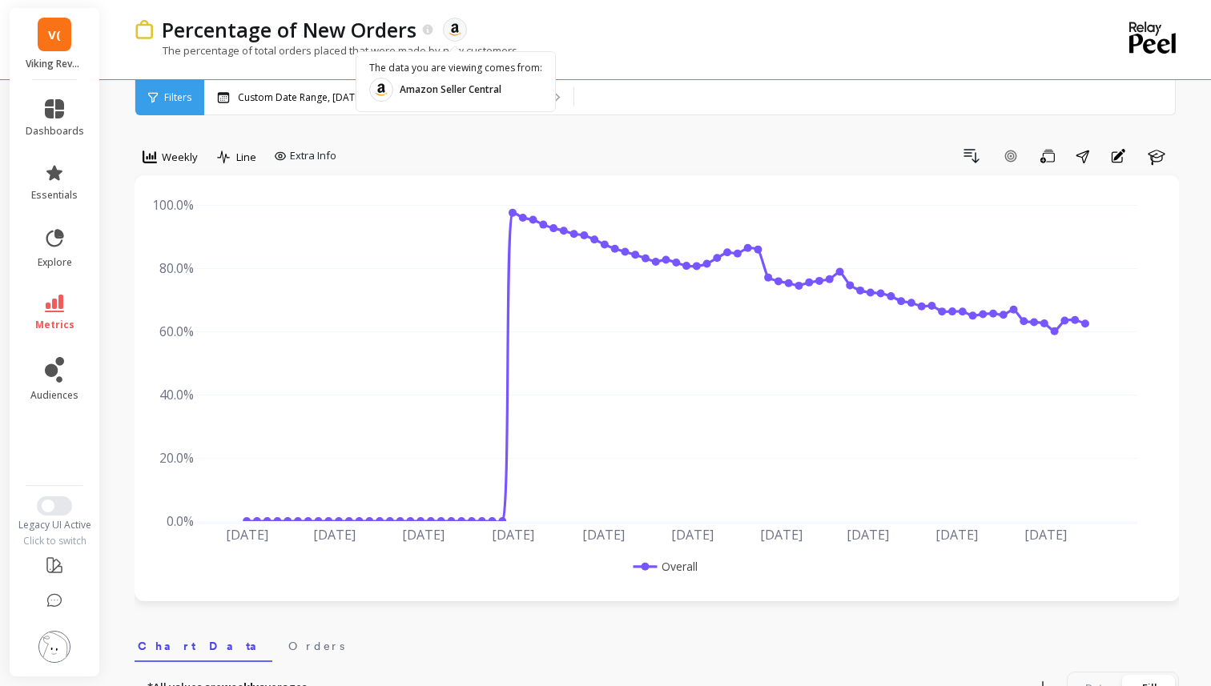
click at [448, 33] on object at bounding box center [455, 29] width 14 height 14
